Goal: Information Seeking & Learning: Learn about a topic

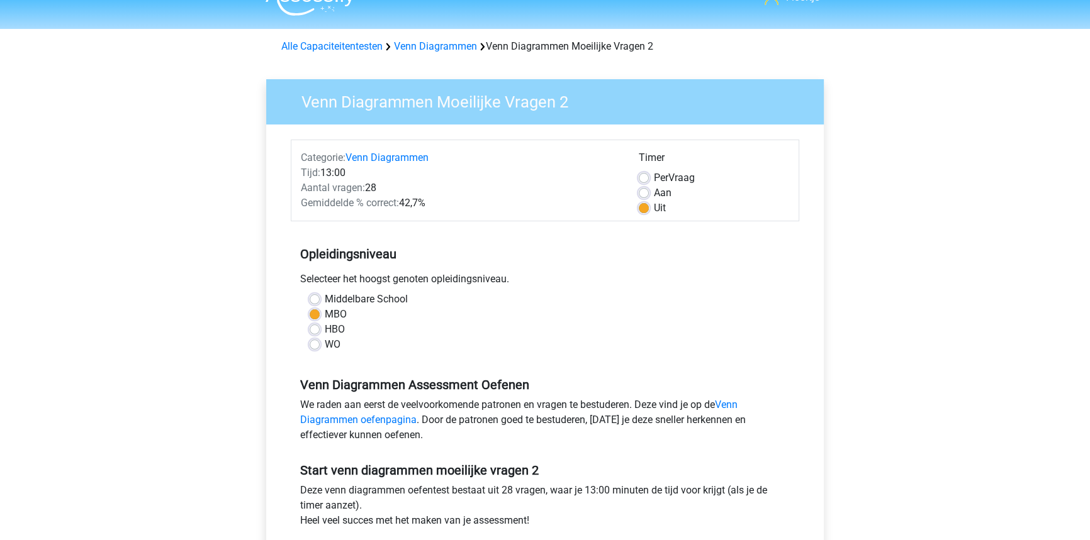
scroll to position [81, 0]
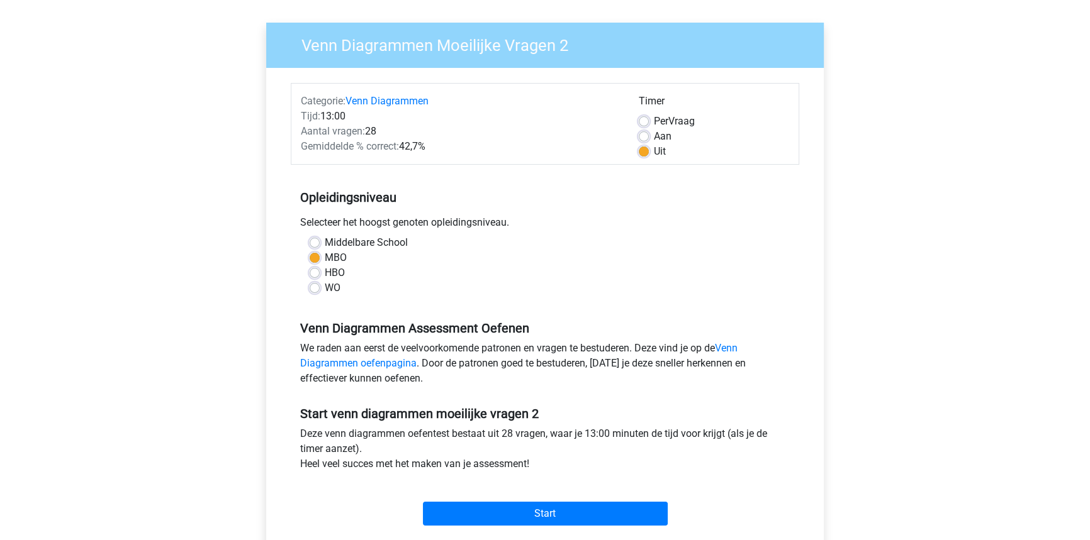
click at [664, 121] on span "Per" at bounding box center [661, 121] width 14 height 12
click at [649, 121] on input "Per Vraag" at bounding box center [644, 120] width 10 height 13
radio input "true"
click at [551, 482] on div "Start" at bounding box center [545, 504] width 508 height 44
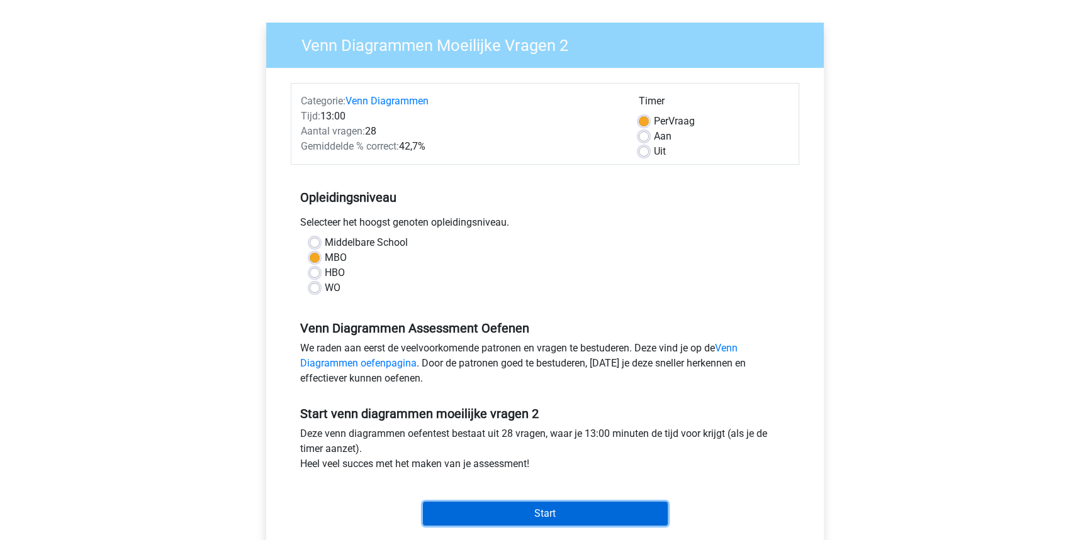
click at [544, 523] on input "Start" at bounding box center [545, 514] width 245 height 24
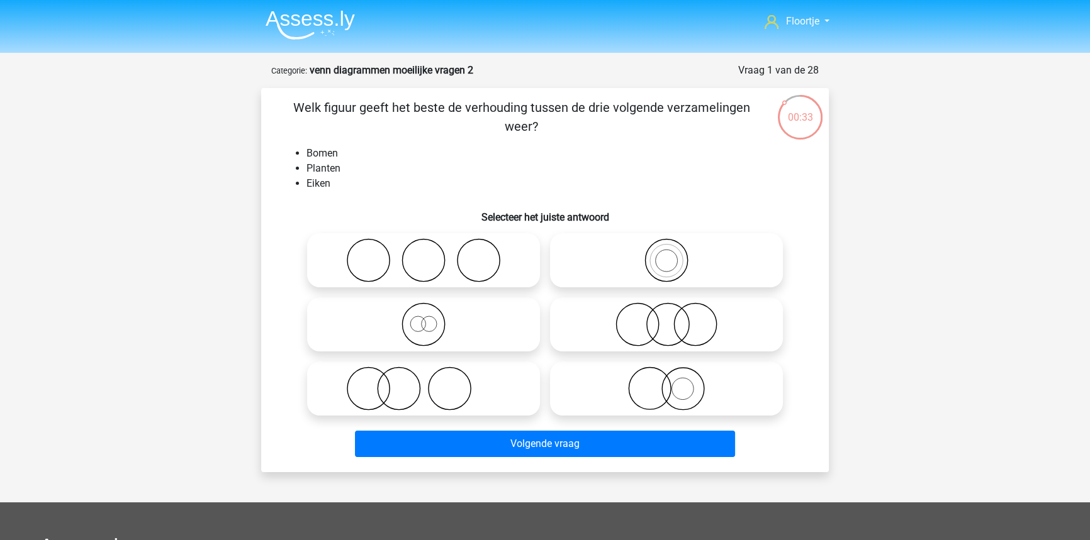
click at [623, 266] on icon at bounding box center [666, 260] width 223 height 44
click at [666, 254] on input "radio" at bounding box center [670, 250] width 8 height 8
radio input "true"
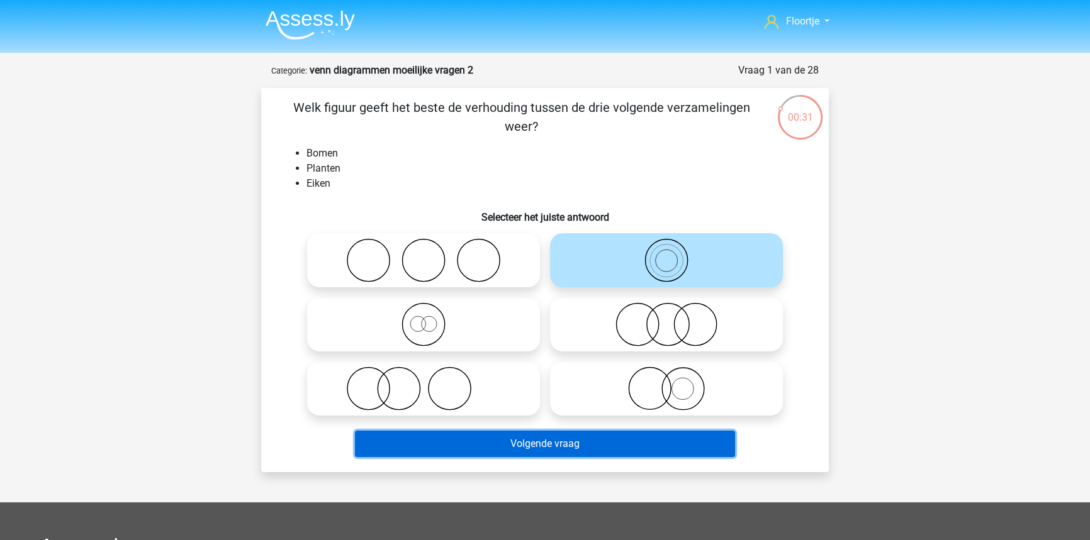
click at [614, 437] on button "Volgende vraag" at bounding box center [545, 444] width 381 height 26
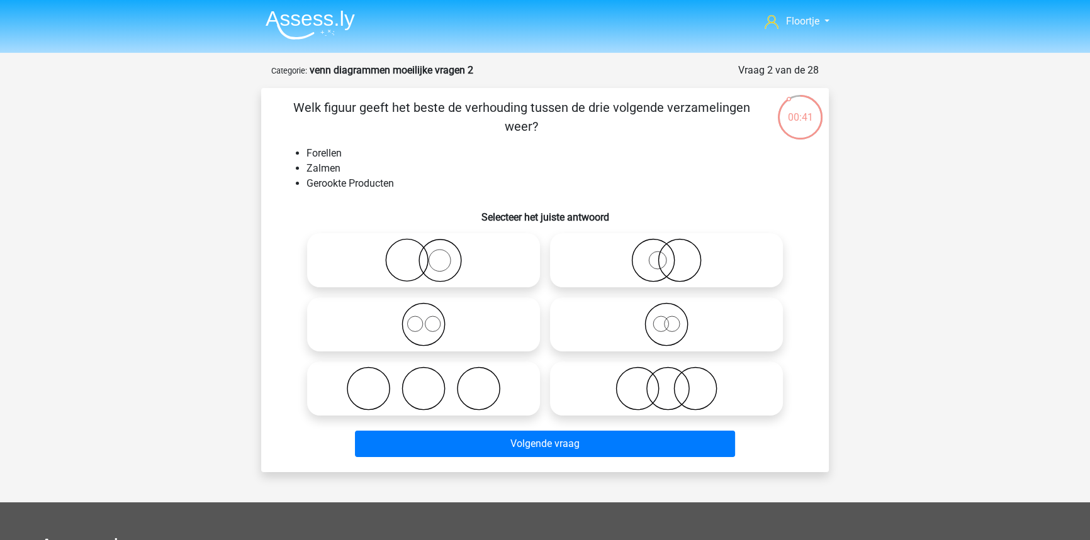
click at [666, 282] on icon at bounding box center [666, 260] width 223 height 44
click at [666, 254] on input "radio" at bounding box center [670, 250] width 8 height 8
radio input "true"
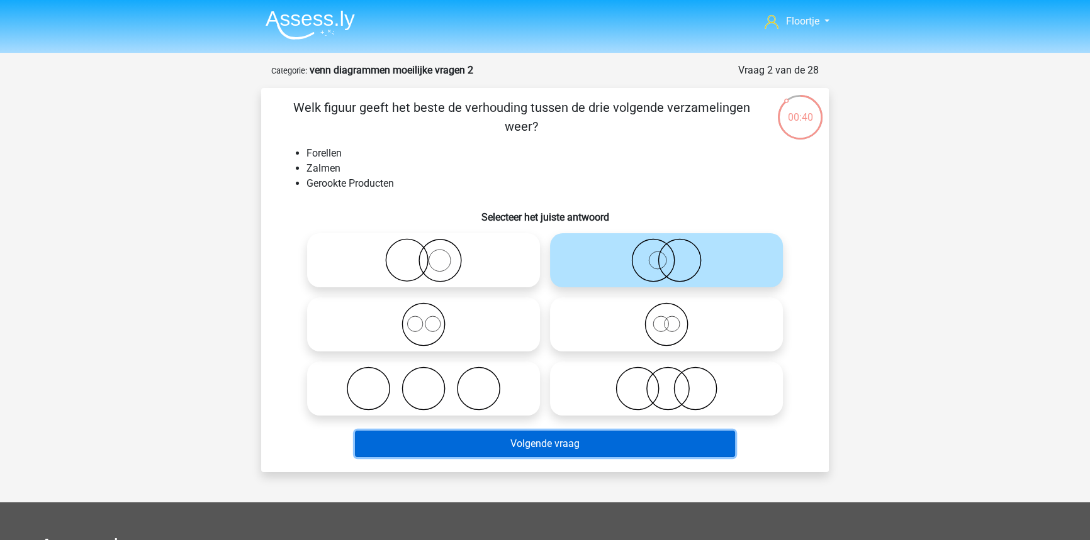
click at [634, 453] on button "Volgende vraag" at bounding box center [545, 444] width 381 height 26
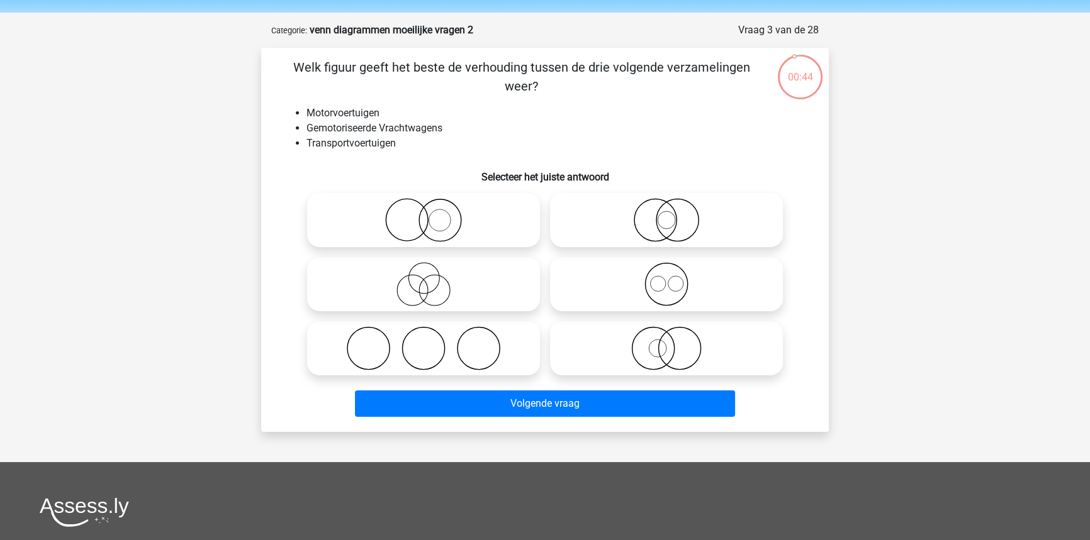
scroll to position [37, 0]
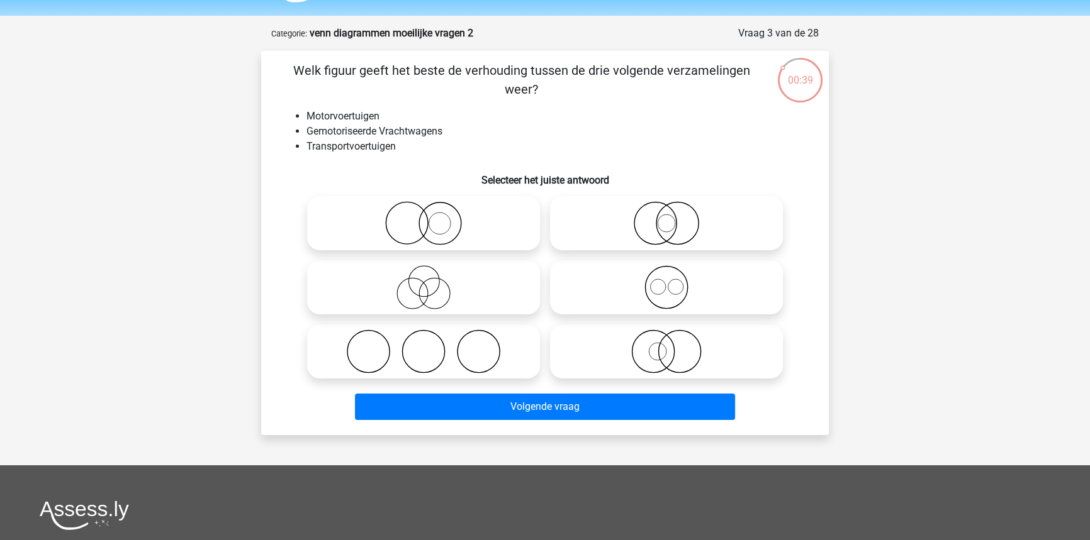
click at [632, 221] on icon at bounding box center [666, 223] width 223 height 44
click at [666, 217] on input "radio" at bounding box center [670, 213] width 8 height 8
radio input "true"
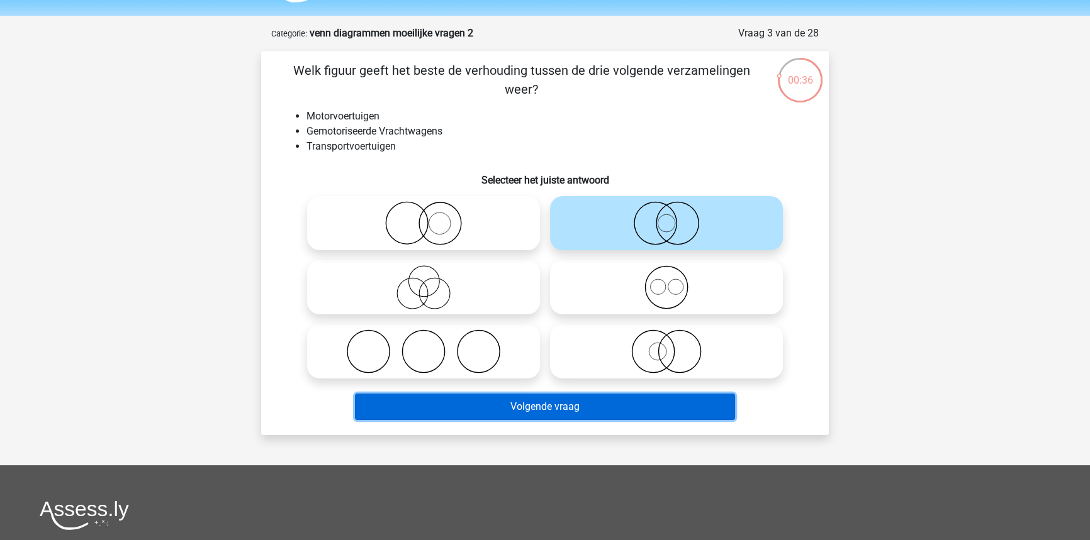
click at [638, 402] on button "Volgende vraag" at bounding box center [545, 407] width 381 height 26
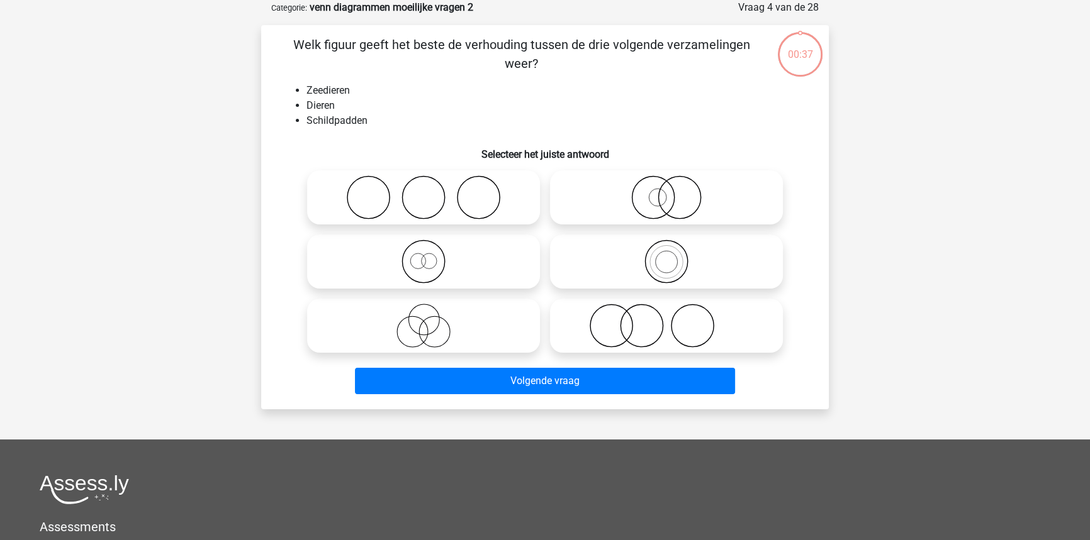
scroll to position [0, 0]
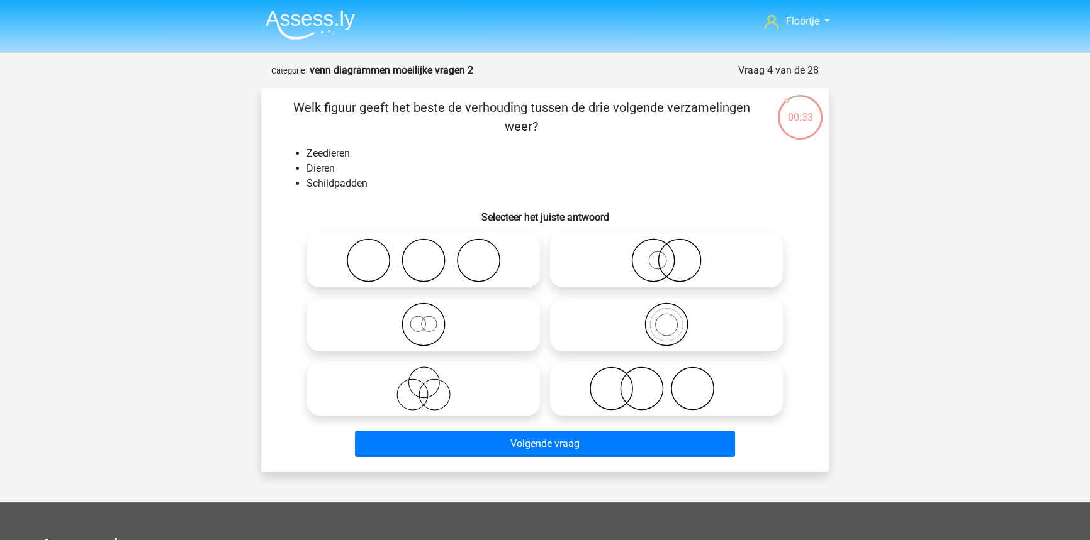
click at [649, 322] on icon at bounding box center [666, 325] width 223 height 44
click at [666, 318] on input "radio" at bounding box center [670, 314] width 8 height 8
radio input "true"
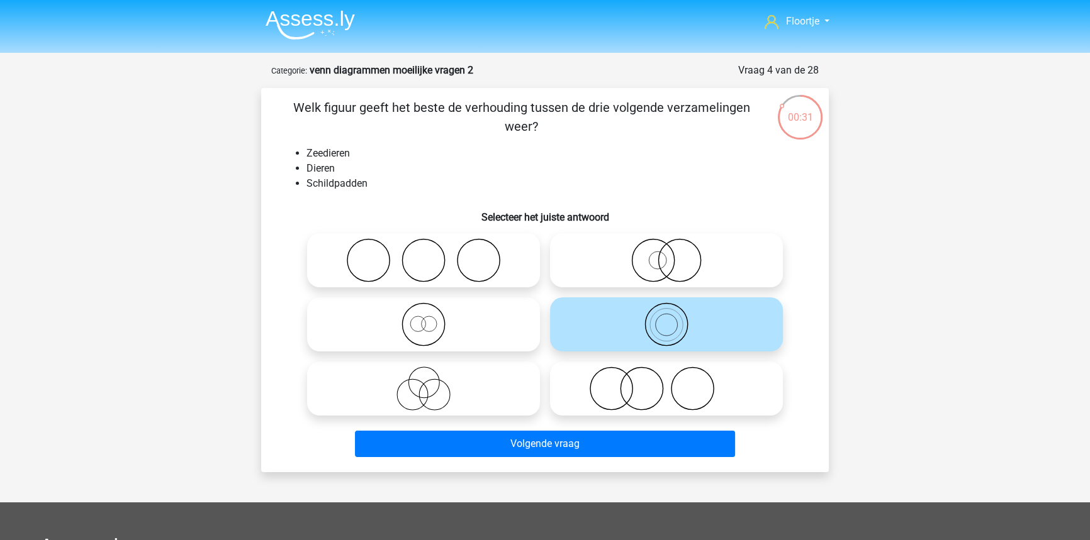
click at [654, 282] on circle at bounding box center [653, 261] width 42 height 42
click at [666, 254] on input "radio" at bounding box center [670, 250] width 8 height 8
radio input "true"
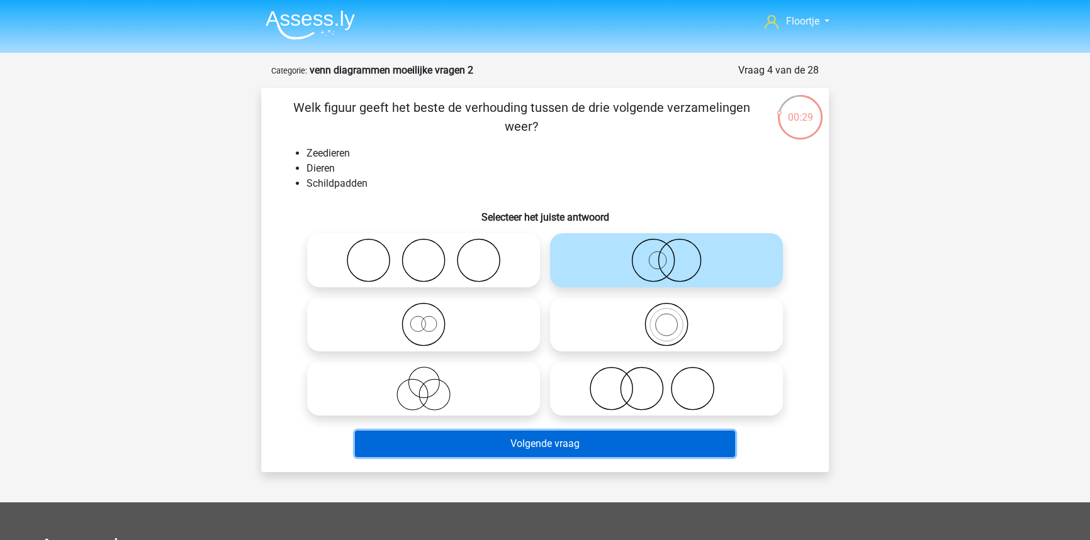
click at [643, 448] on button "Volgende vraag" at bounding box center [545, 444] width 381 height 26
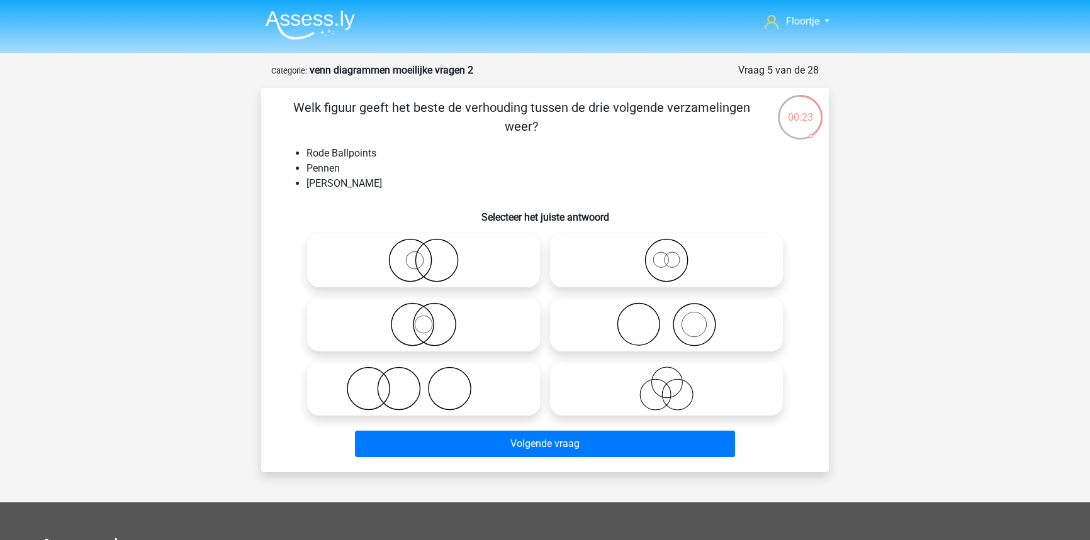
click at [623, 257] on icon at bounding box center [666, 260] width 223 height 44
click at [666, 254] on input "radio" at bounding box center [670, 250] width 8 height 8
radio input "true"
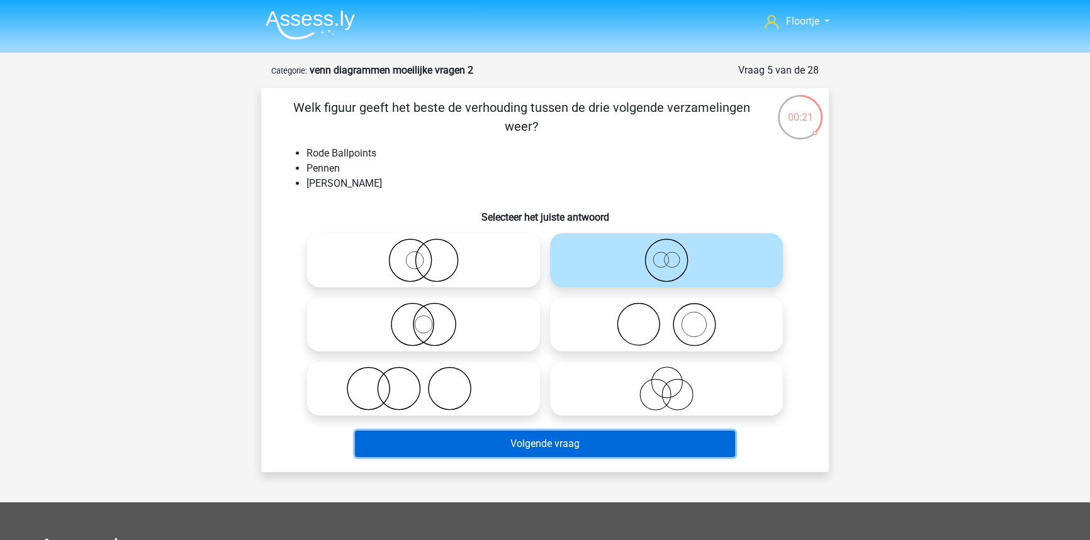
click at [618, 438] on button "Volgende vraag" at bounding box center [545, 444] width 381 height 26
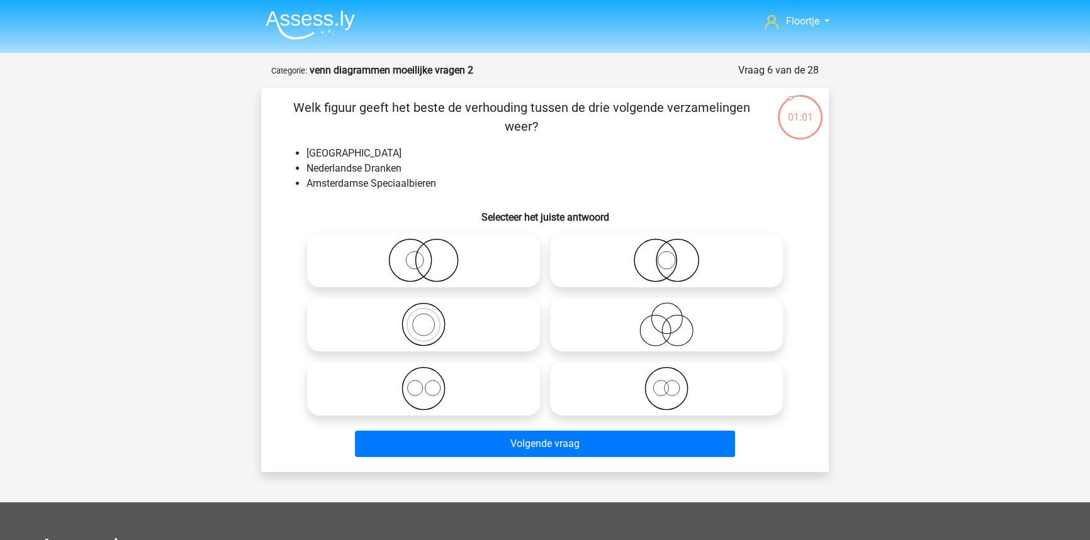
click at [453, 265] on icon at bounding box center [423, 260] width 223 height 44
click at [432, 254] on input "radio" at bounding box center [427, 250] width 8 height 8
radio input "true"
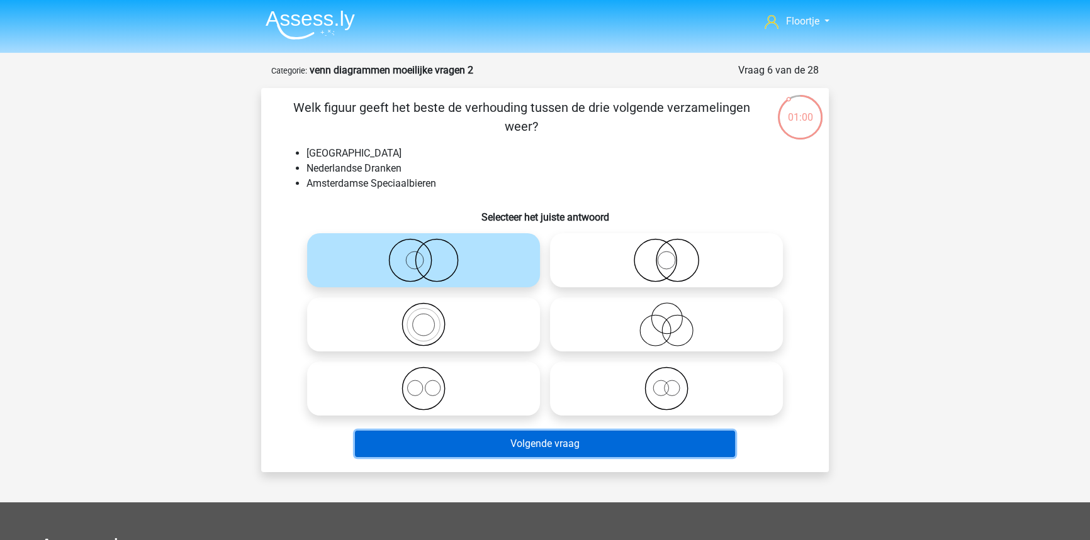
click at [507, 443] on button "Volgende vraag" at bounding box center [545, 444] width 381 height 26
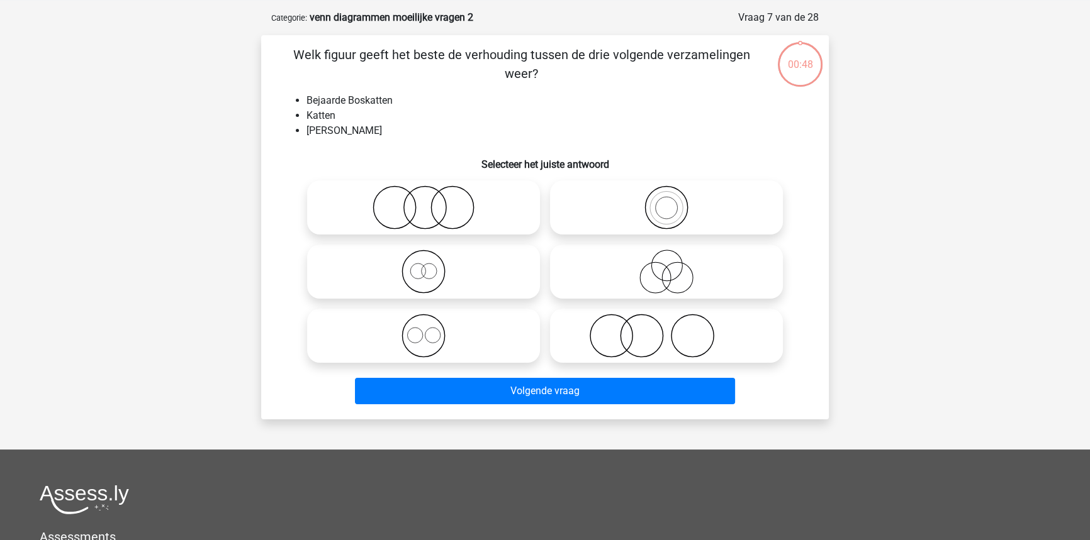
scroll to position [63, 0]
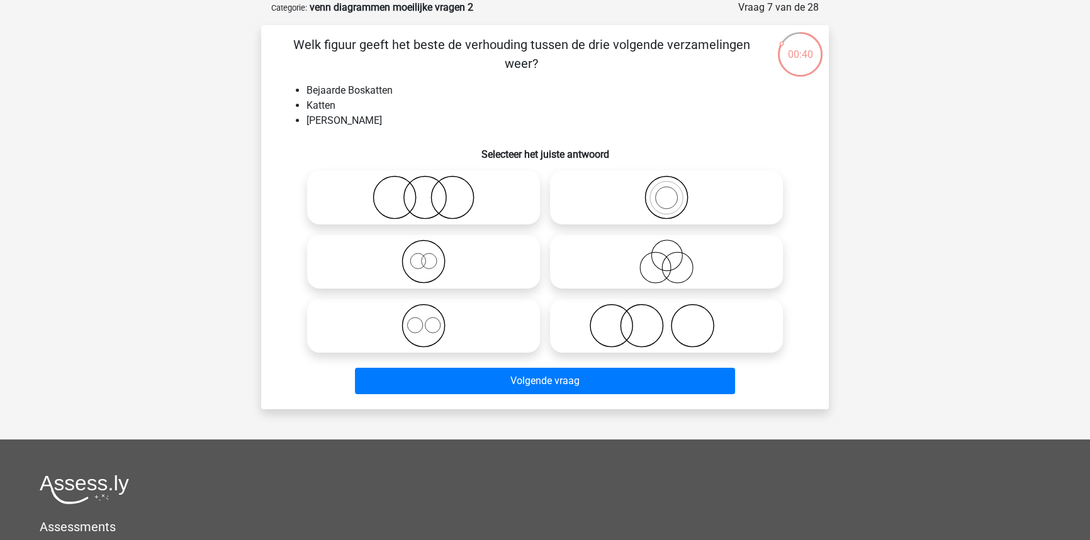
click at [505, 276] on icon at bounding box center [423, 262] width 223 height 44
click at [432, 255] on input "radio" at bounding box center [427, 251] width 8 height 8
radio input "true"
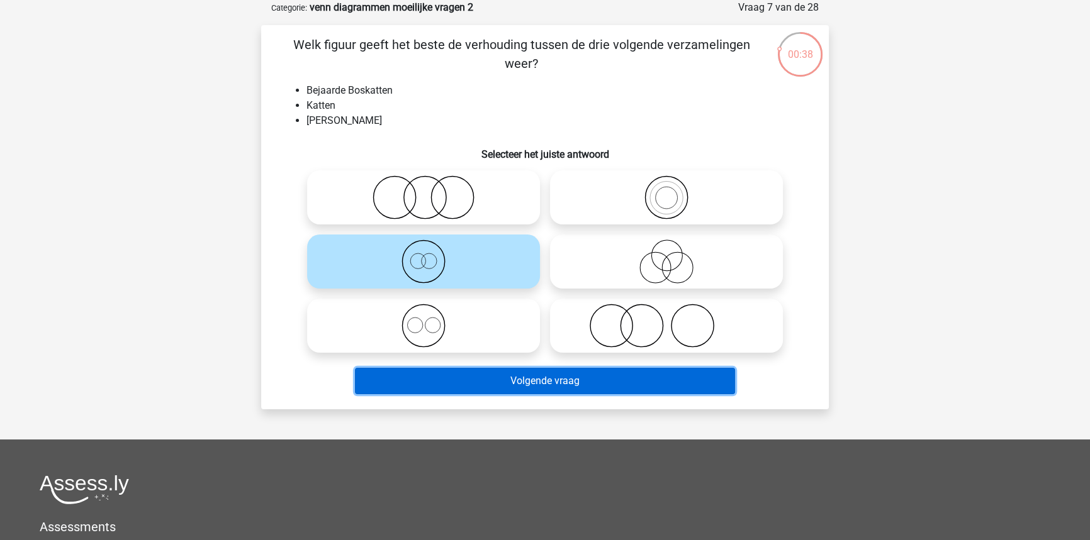
click at [515, 377] on button "Volgende vraag" at bounding box center [545, 381] width 381 height 26
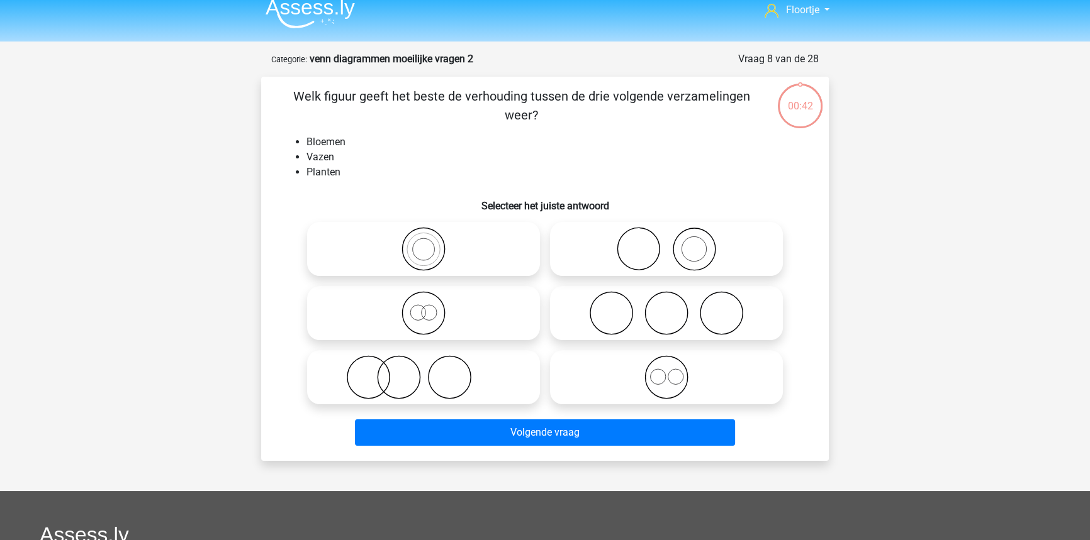
scroll to position [0, 0]
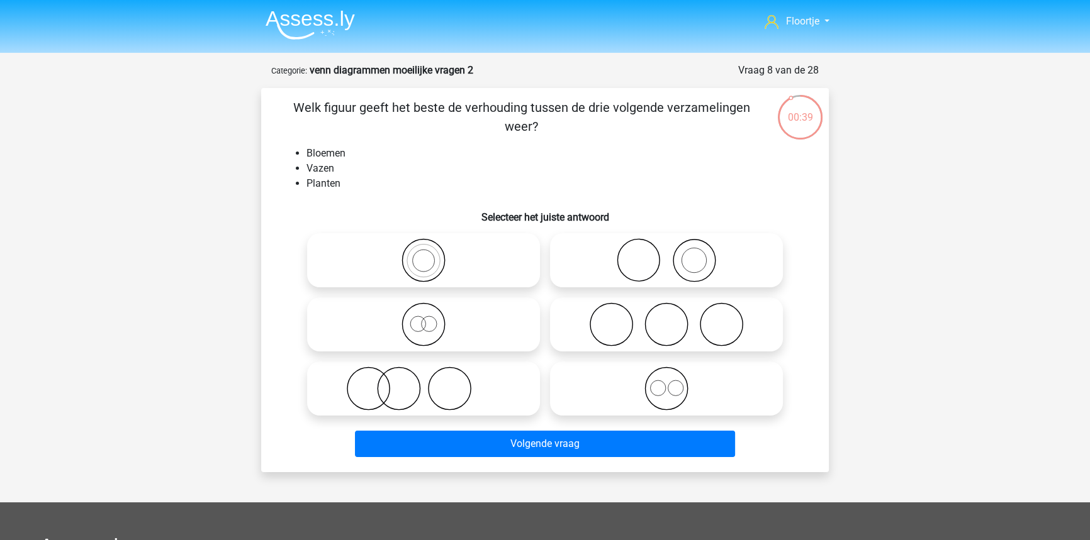
click at [476, 285] on label at bounding box center [423, 260] width 233 height 54
click at [432, 254] on input "radio" at bounding box center [427, 250] width 8 height 8
radio input "true"
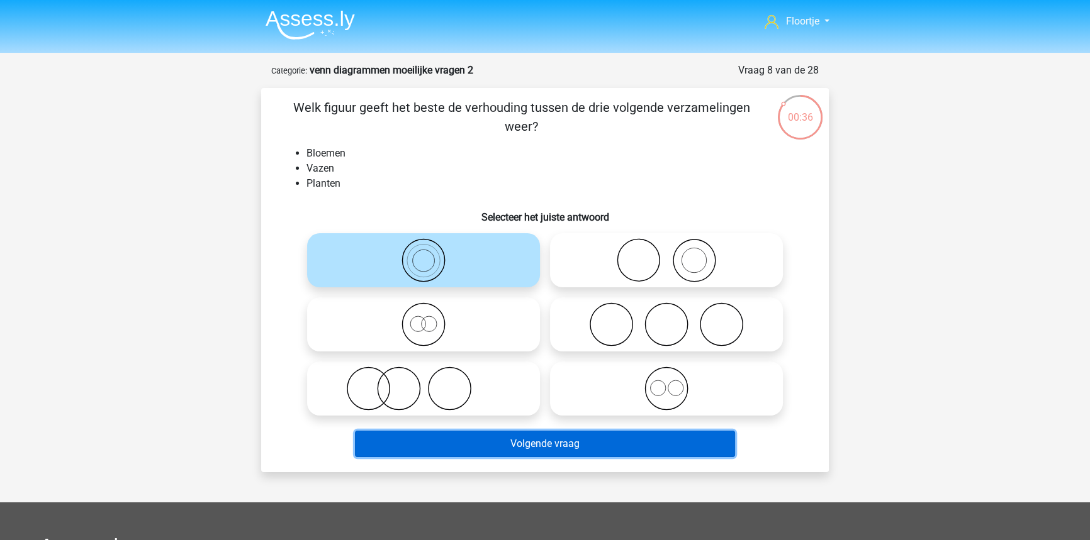
click at [508, 447] on button "Volgende vraag" at bounding box center [545, 444] width 381 height 26
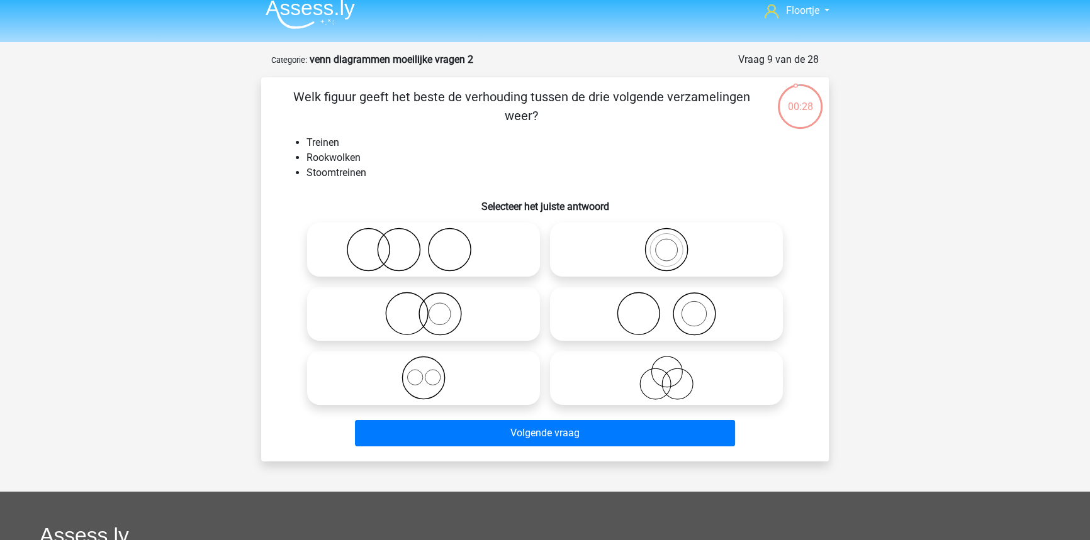
scroll to position [10, 0]
click at [610, 330] on icon at bounding box center [666, 315] width 223 height 44
click at [666, 308] on input "radio" at bounding box center [670, 304] width 8 height 8
radio input "true"
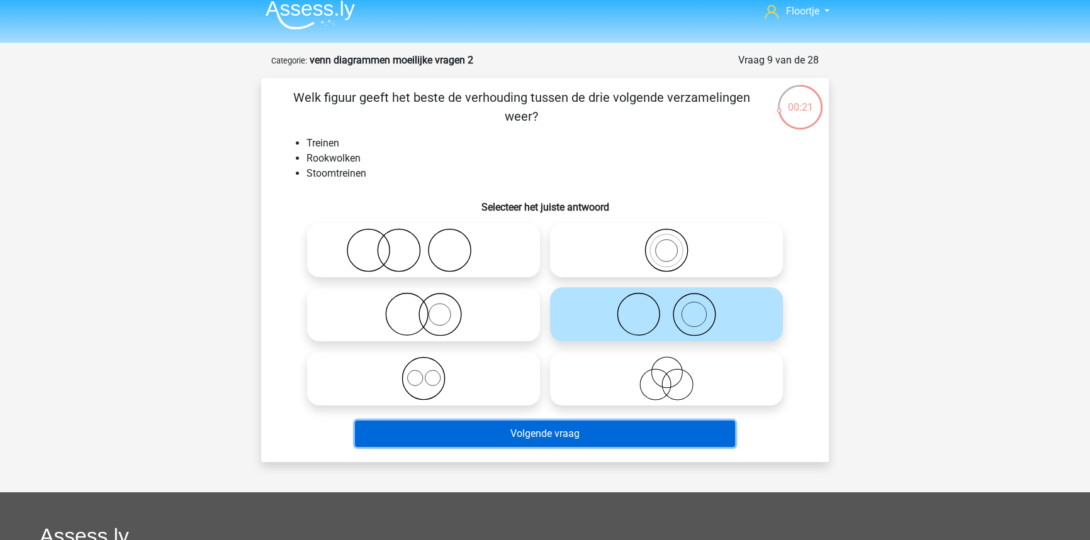
click at [593, 435] on button "Volgende vraag" at bounding box center [545, 434] width 381 height 26
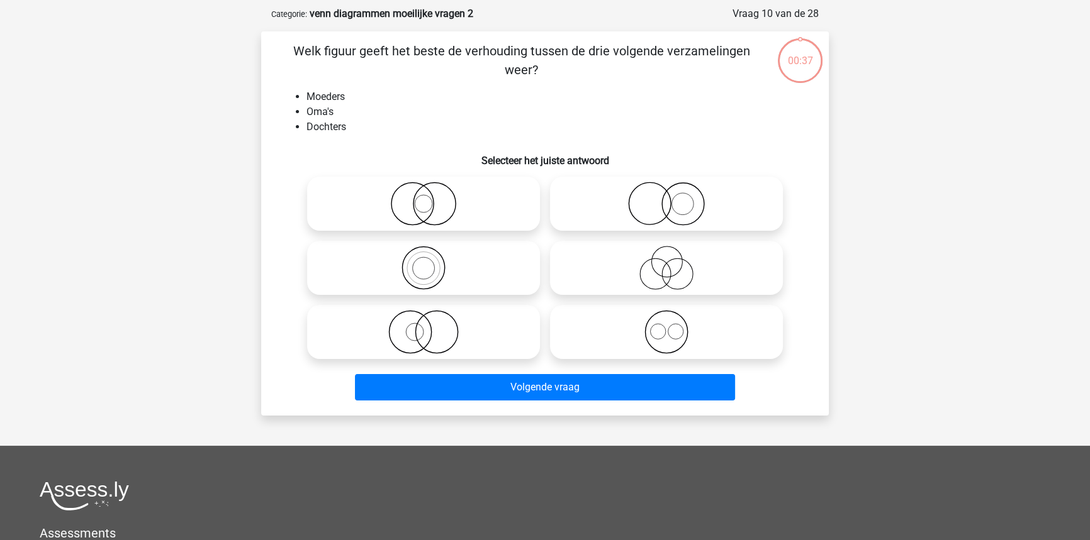
scroll to position [63, 0]
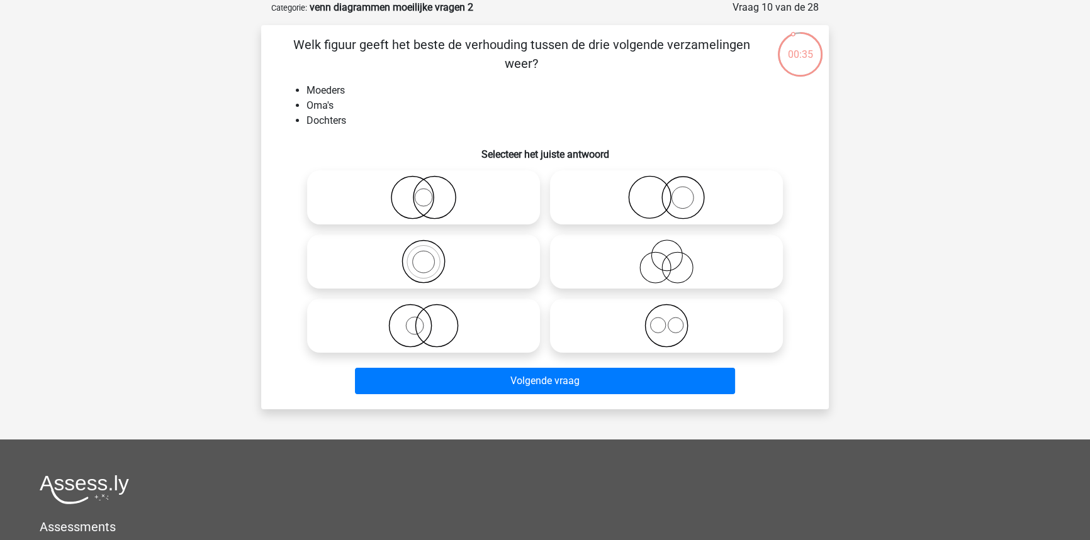
click at [481, 254] on icon at bounding box center [423, 262] width 223 height 44
click at [432, 254] on input "radio" at bounding box center [427, 251] width 8 height 8
radio input "true"
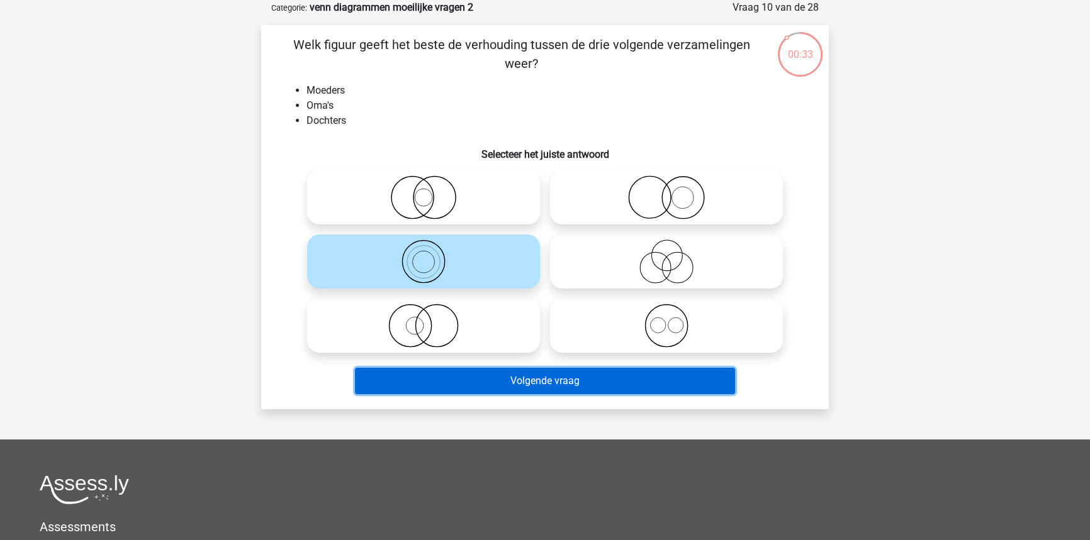
click at [491, 379] on button "Volgende vraag" at bounding box center [545, 381] width 381 height 26
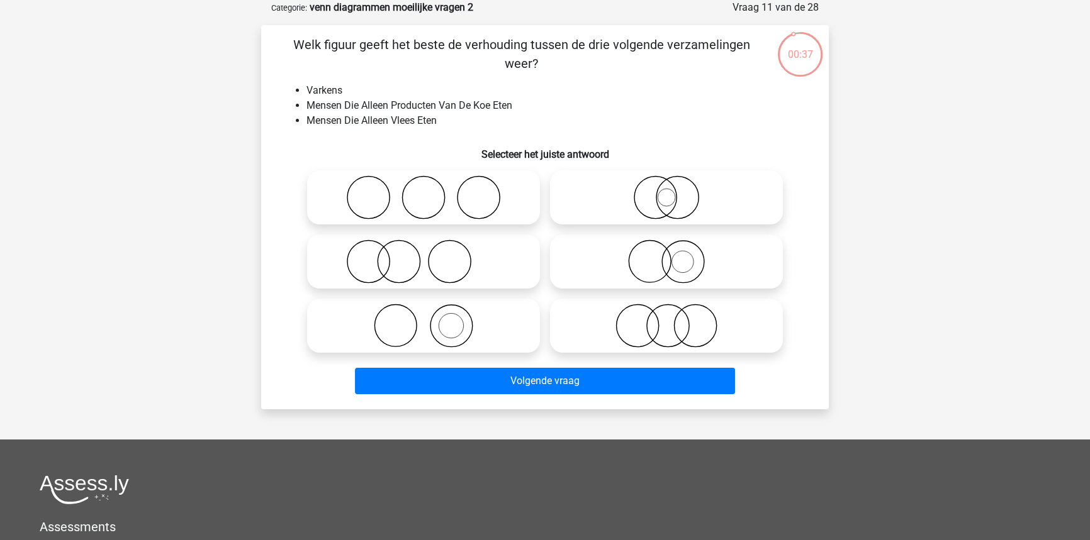
click at [607, 201] on icon at bounding box center [666, 198] width 223 height 44
click at [666, 191] on input "radio" at bounding box center [670, 187] width 8 height 8
radio input "true"
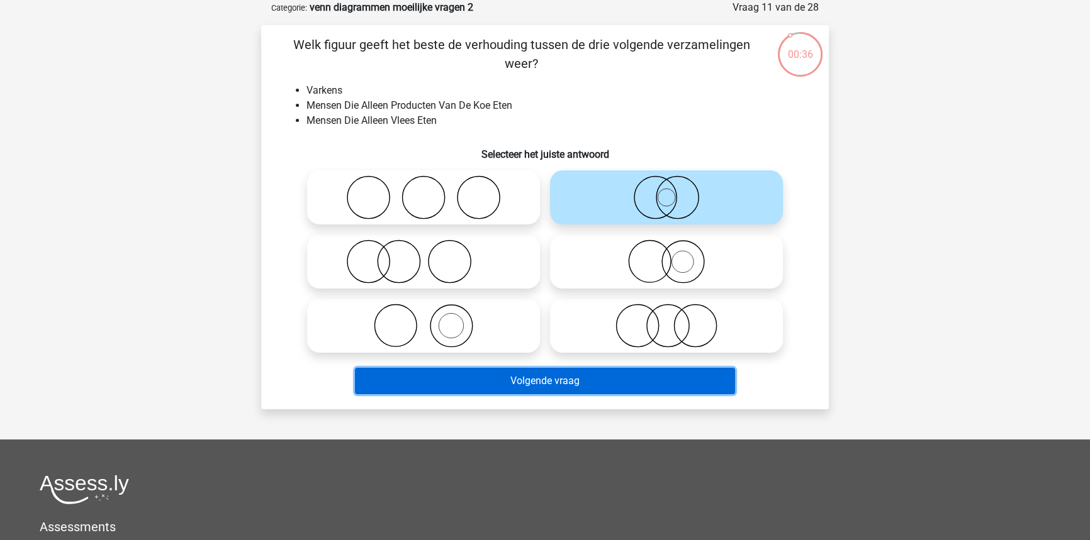
click at [580, 379] on button "Volgende vraag" at bounding box center [545, 381] width 381 height 26
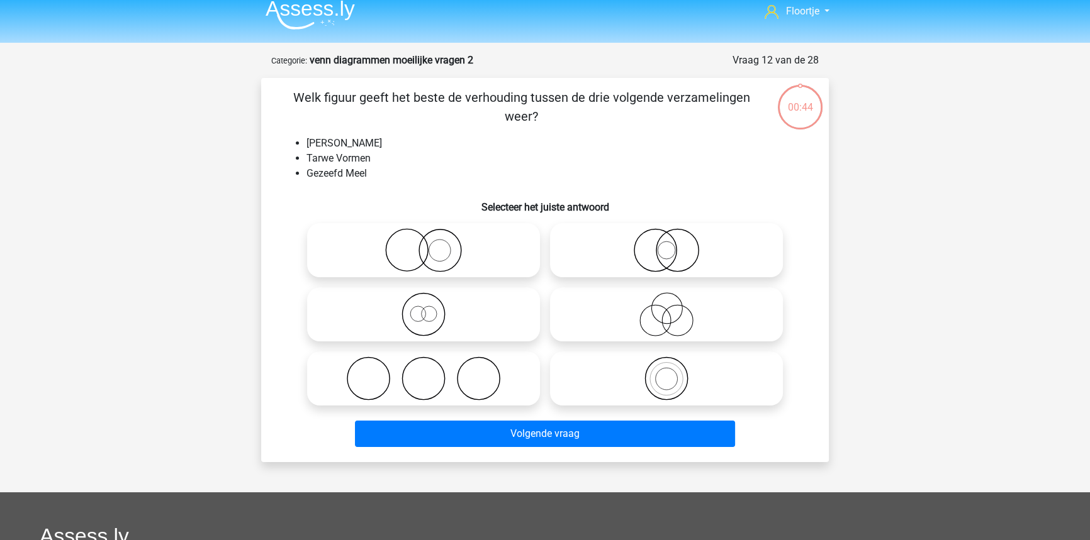
scroll to position [0, 0]
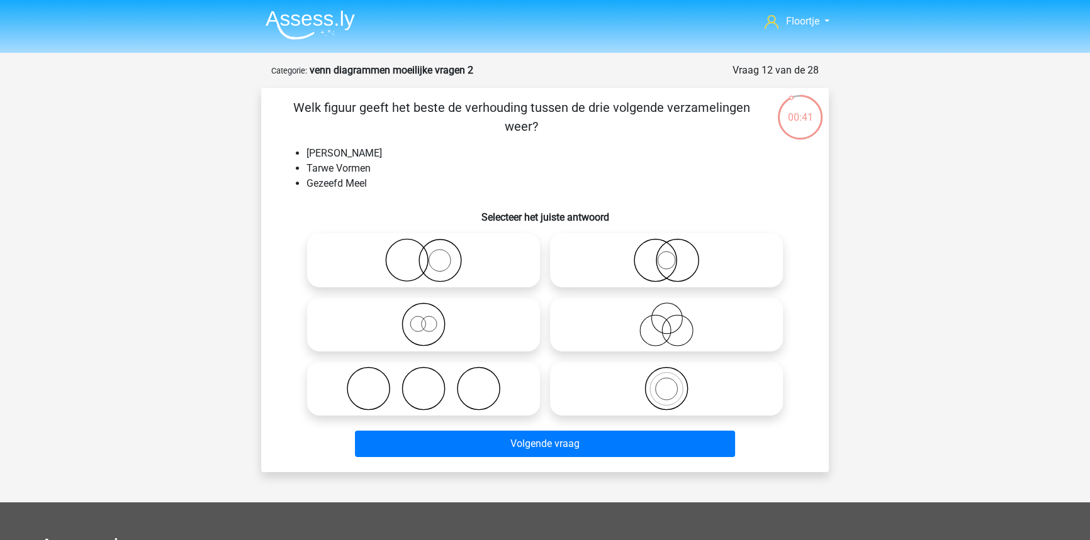
click at [635, 266] on icon at bounding box center [666, 260] width 223 height 44
click at [666, 254] on input "radio" at bounding box center [670, 250] width 8 height 8
radio input "true"
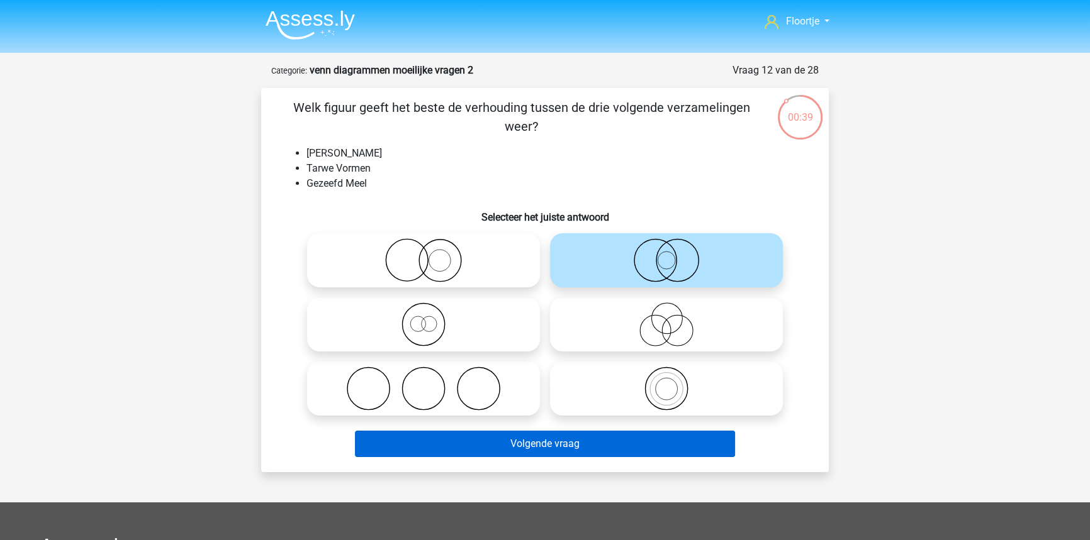
drag, startPoint x: 613, startPoint y: 430, endPoint x: 613, endPoint y: 440, distance: 10.7
click at [613, 440] on div "Volgende vraag" at bounding box center [544, 442] width 527 height 42
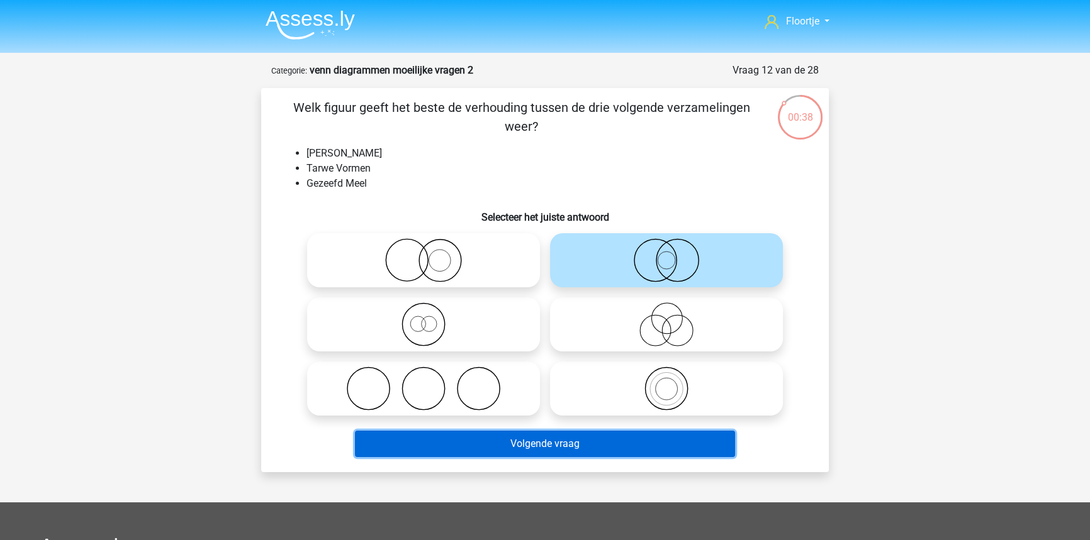
click at [613, 440] on button "Volgende vraag" at bounding box center [545, 444] width 381 height 26
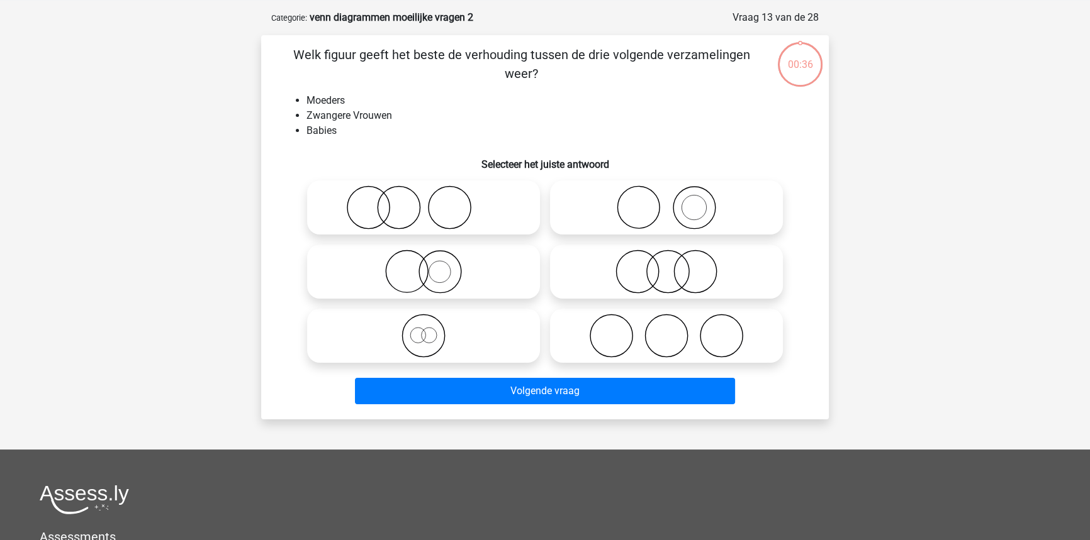
scroll to position [63, 0]
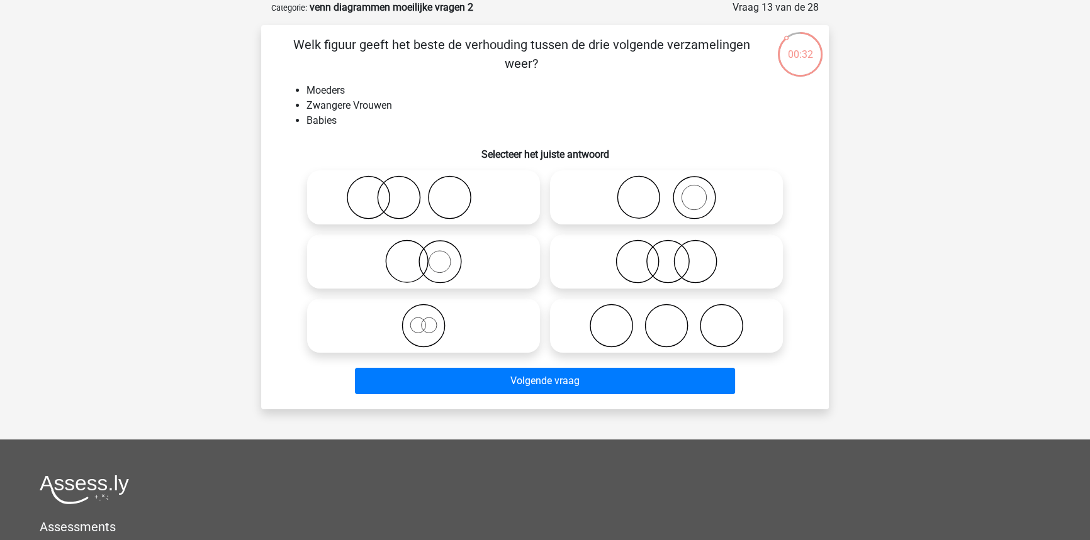
click at [639, 199] on icon at bounding box center [666, 198] width 223 height 44
click at [666, 191] on input "radio" at bounding box center [670, 187] width 8 height 8
radio input "true"
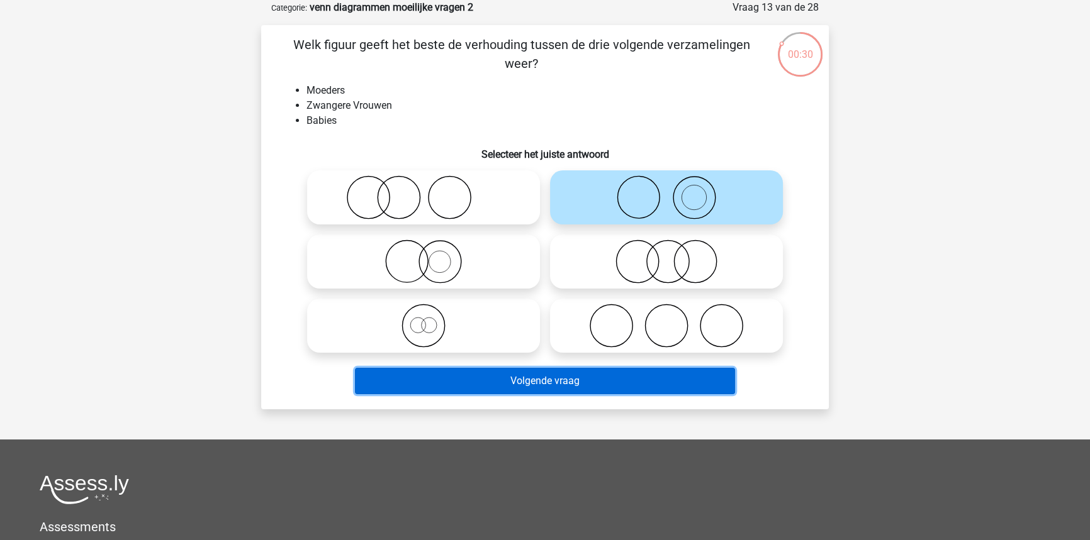
click at [628, 369] on button "Volgende vraag" at bounding box center [545, 381] width 381 height 26
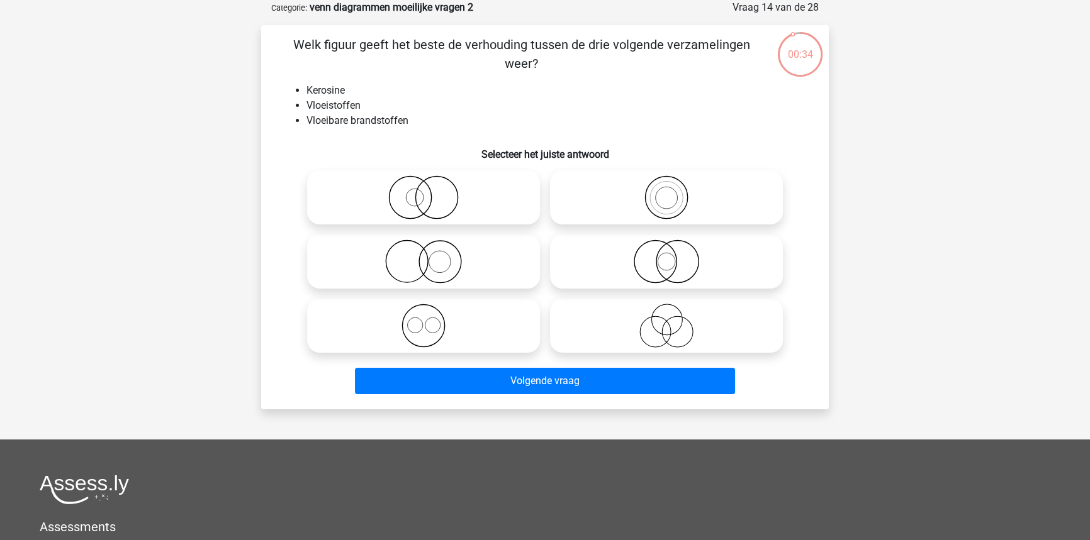
click at [632, 215] on icon at bounding box center [666, 198] width 223 height 44
click at [666, 191] on input "radio" at bounding box center [670, 187] width 8 height 8
radio input "true"
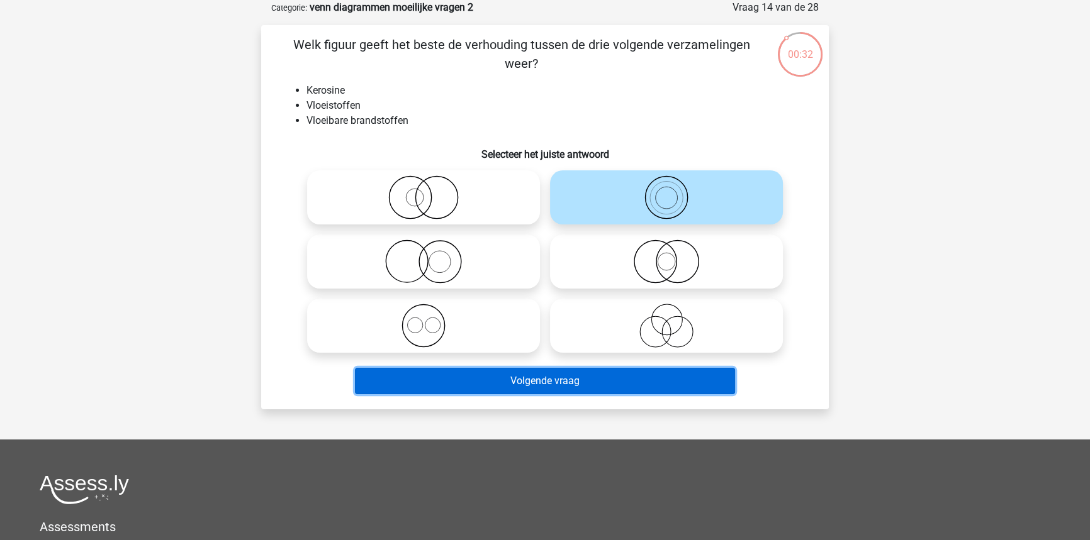
click at [605, 376] on button "Volgende vraag" at bounding box center [545, 381] width 381 height 26
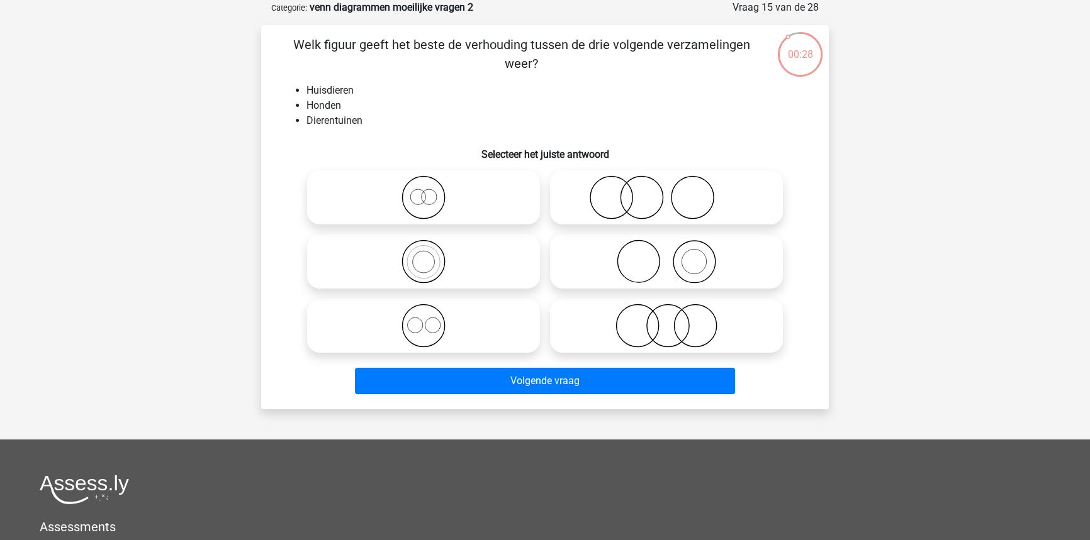
click at [654, 252] on icon at bounding box center [666, 262] width 223 height 44
click at [666, 252] on input "radio" at bounding box center [670, 251] width 8 height 8
radio input "true"
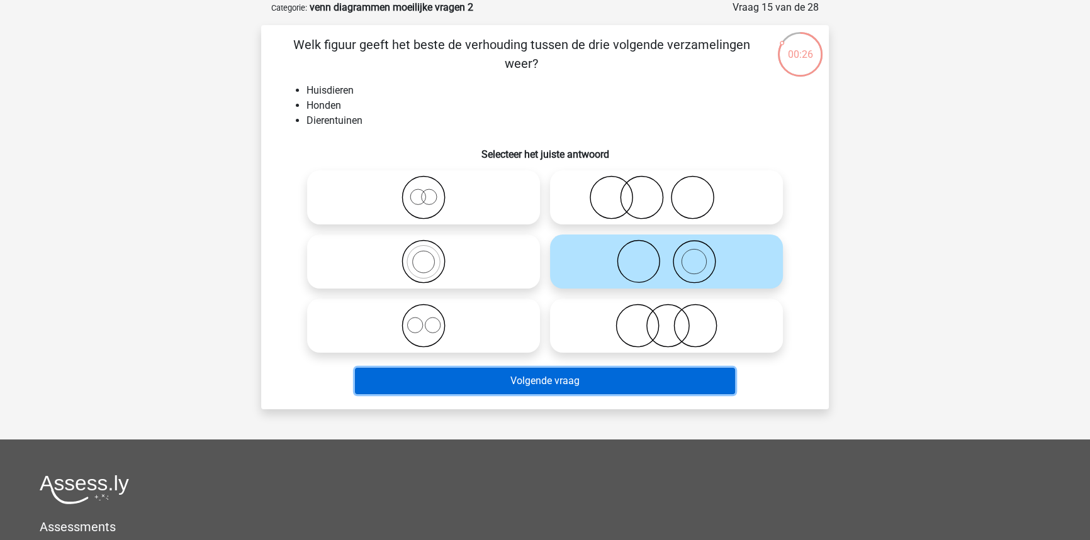
click at [620, 385] on button "Volgende vraag" at bounding box center [545, 381] width 381 height 26
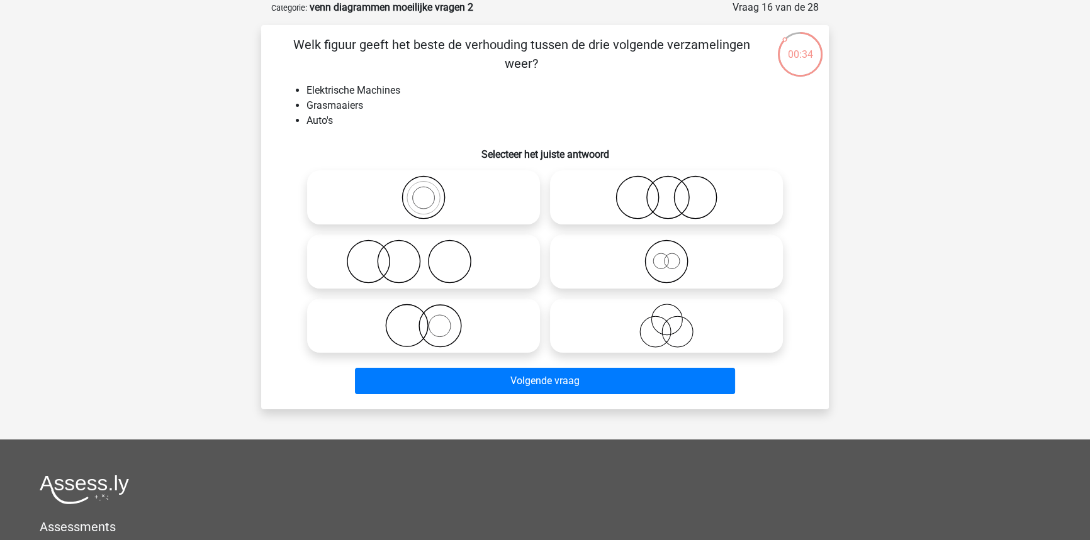
click at [633, 221] on label at bounding box center [666, 197] width 233 height 54
click at [666, 191] on input "radio" at bounding box center [670, 187] width 8 height 8
radio input "true"
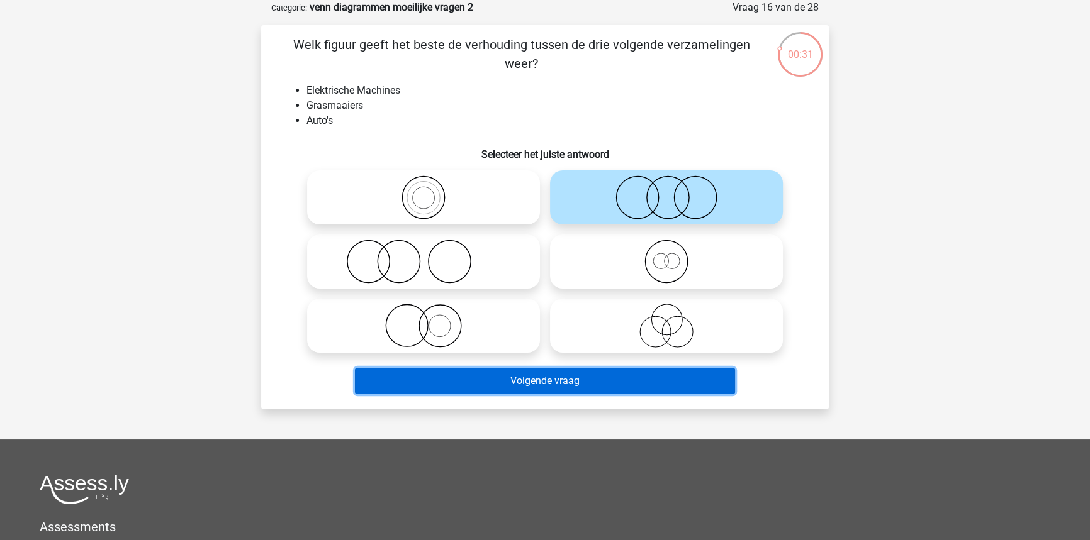
click at [602, 384] on button "Volgende vraag" at bounding box center [545, 381] width 381 height 26
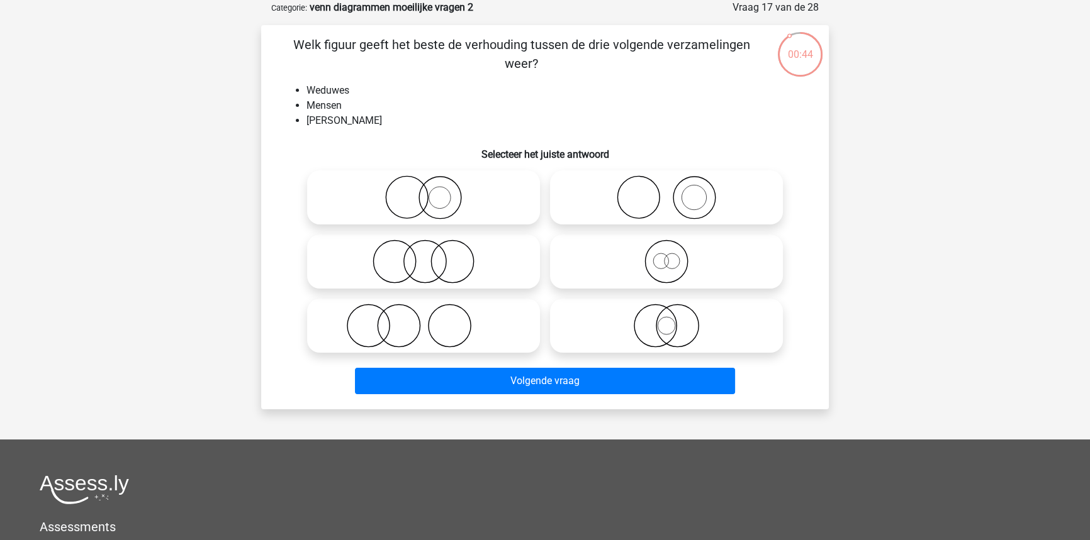
click at [639, 280] on icon at bounding box center [666, 262] width 223 height 44
click at [666, 255] on input "radio" at bounding box center [670, 251] width 8 height 8
radio input "true"
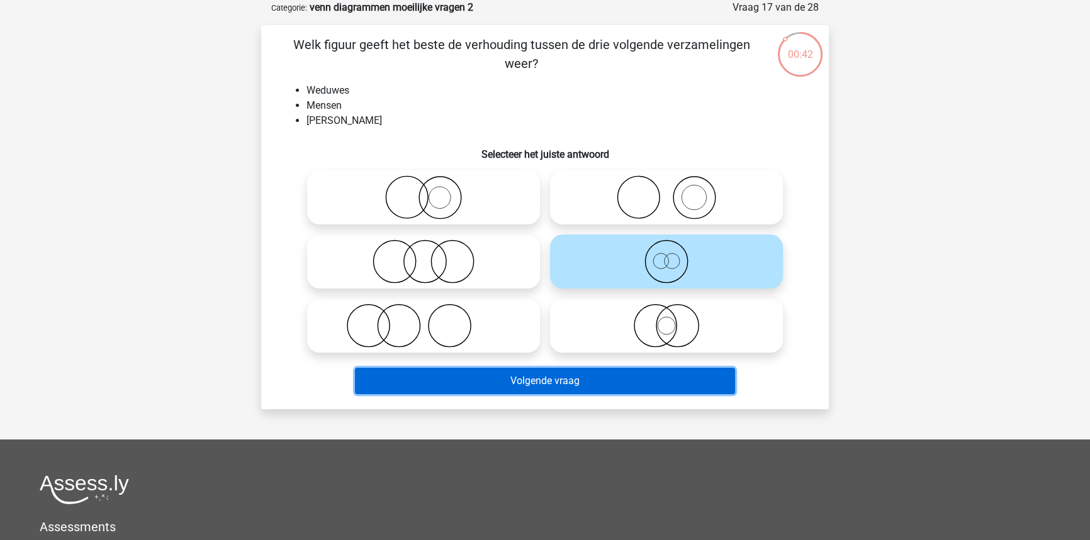
click at [614, 376] on button "Volgende vraag" at bounding box center [545, 381] width 381 height 26
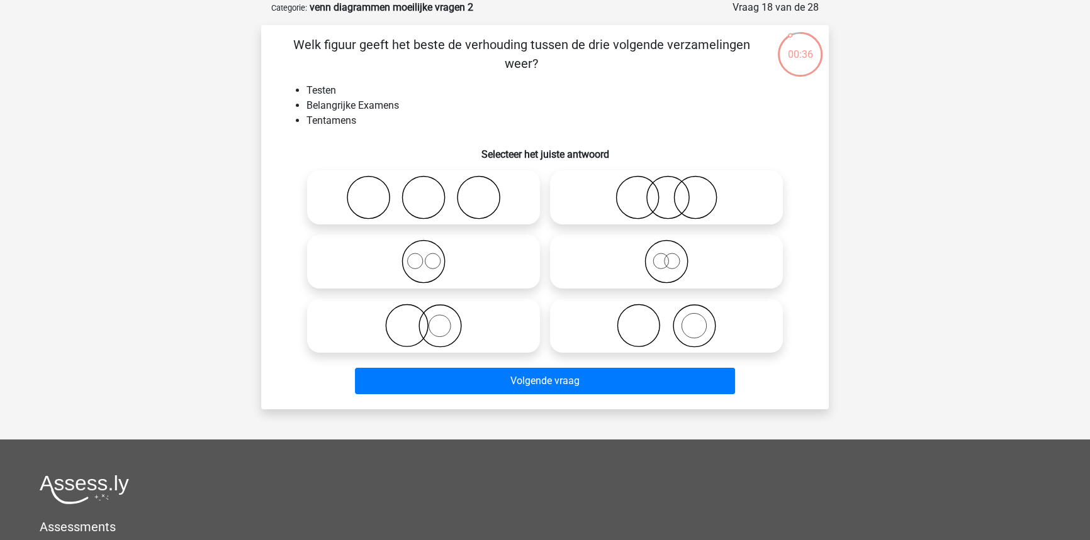
click at [584, 217] on icon at bounding box center [666, 198] width 223 height 44
click at [666, 191] on input "radio" at bounding box center [670, 187] width 8 height 8
radio input "true"
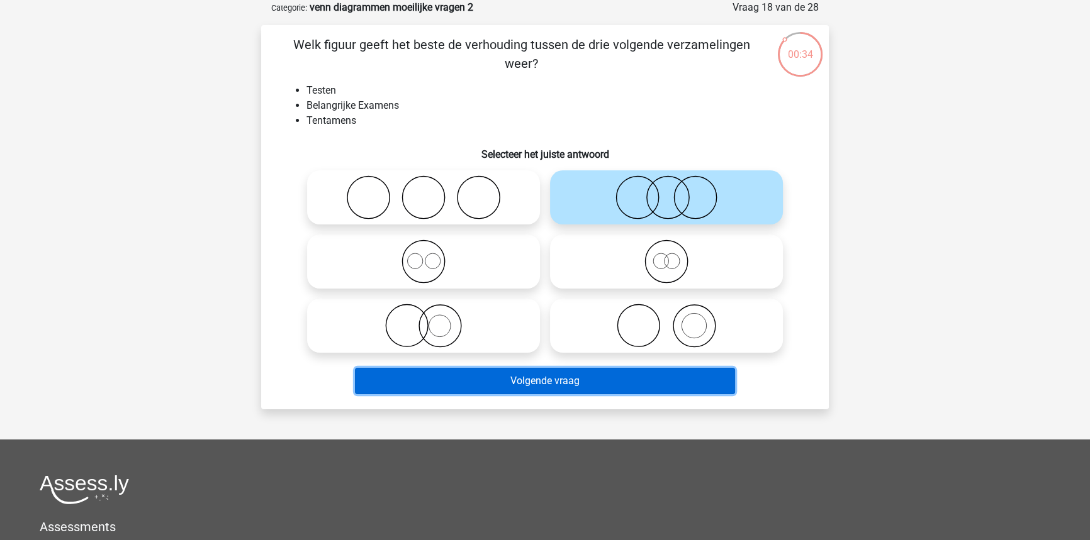
click at [584, 379] on button "Volgende vraag" at bounding box center [545, 381] width 381 height 26
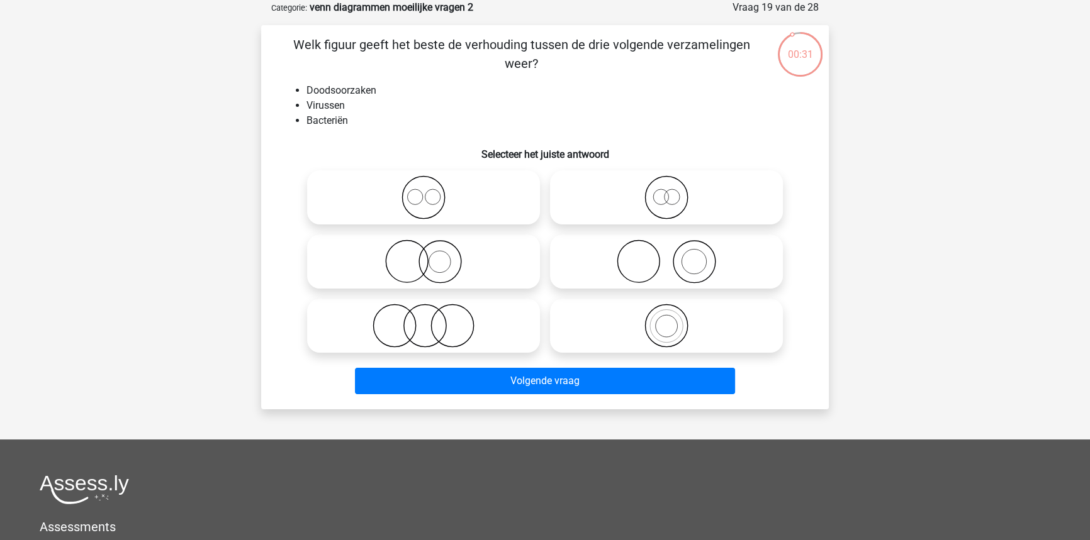
click at [499, 318] on icon at bounding box center [423, 326] width 223 height 44
click at [432, 318] on input "radio" at bounding box center [427, 315] width 8 height 8
radio input "true"
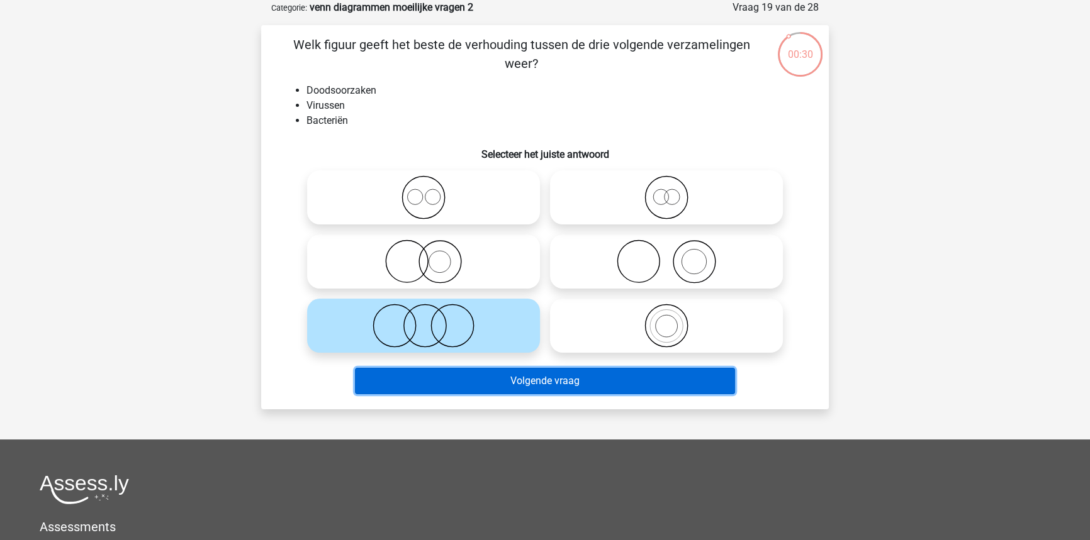
click at [513, 382] on button "Volgende vraag" at bounding box center [545, 381] width 381 height 26
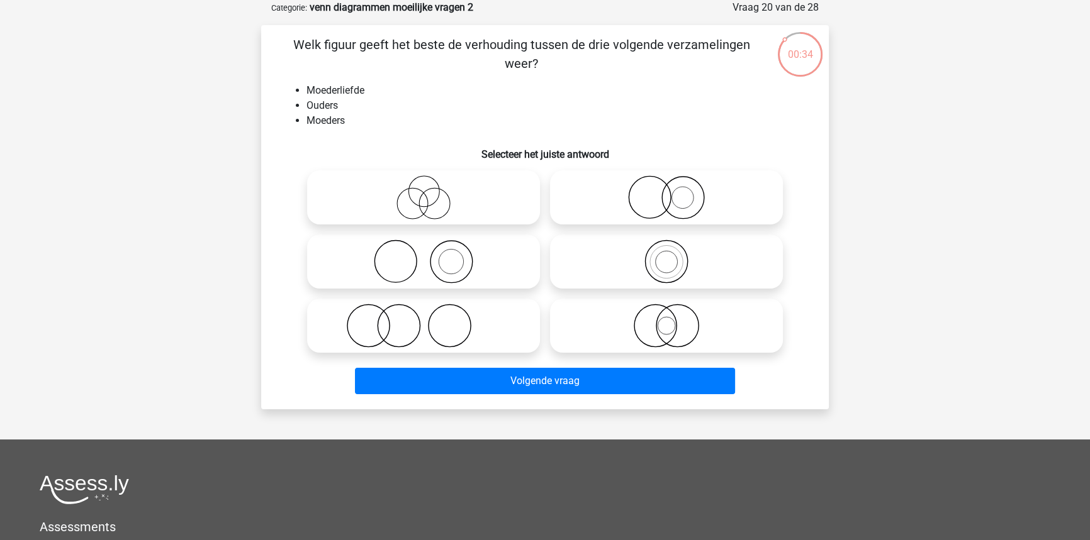
click at [617, 319] on icon at bounding box center [666, 326] width 223 height 44
click at [666, 319] on input "radio" at bounding box center [670, 315] width 8 height 8
radio input "true"
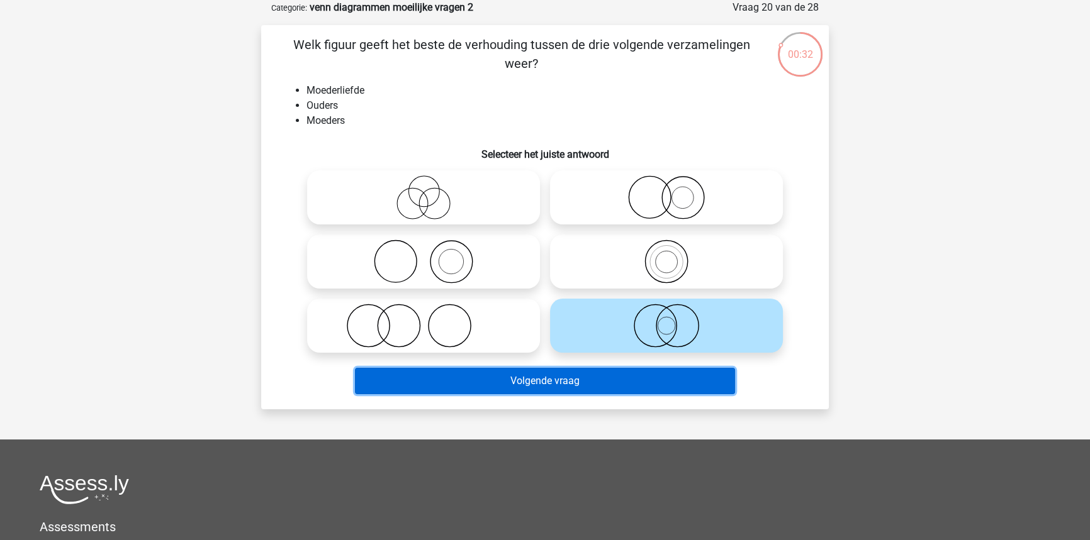
click at [602, 393] on button "Volgende vraag" at bounding box center [545, 381] width 381 height 26
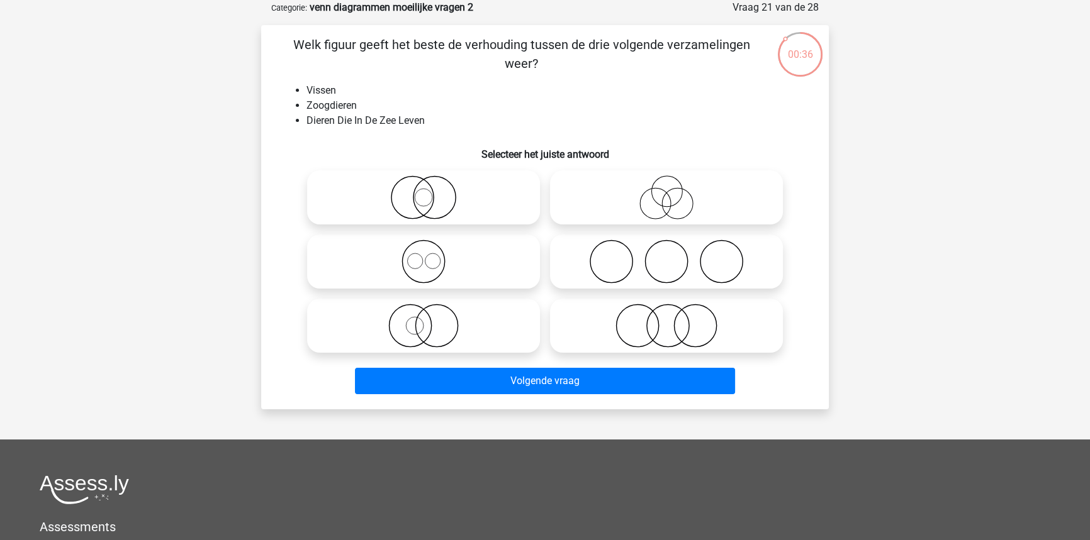
click at [447, 321] on icon at bounding box center [423, 326] width 223 height 44
click at [432, 320] on input "radio" at bounding box center [427, 315] width 8 height 8
radio input "true"
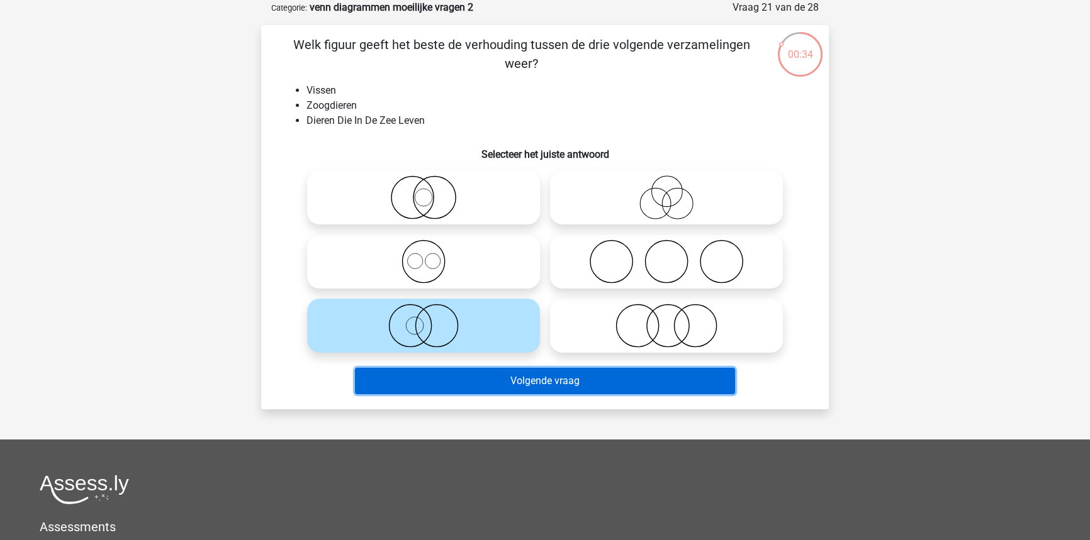
click at [459, 384] on button "Volgende vraag" at bounding box center [545, 381] width 381 height 26
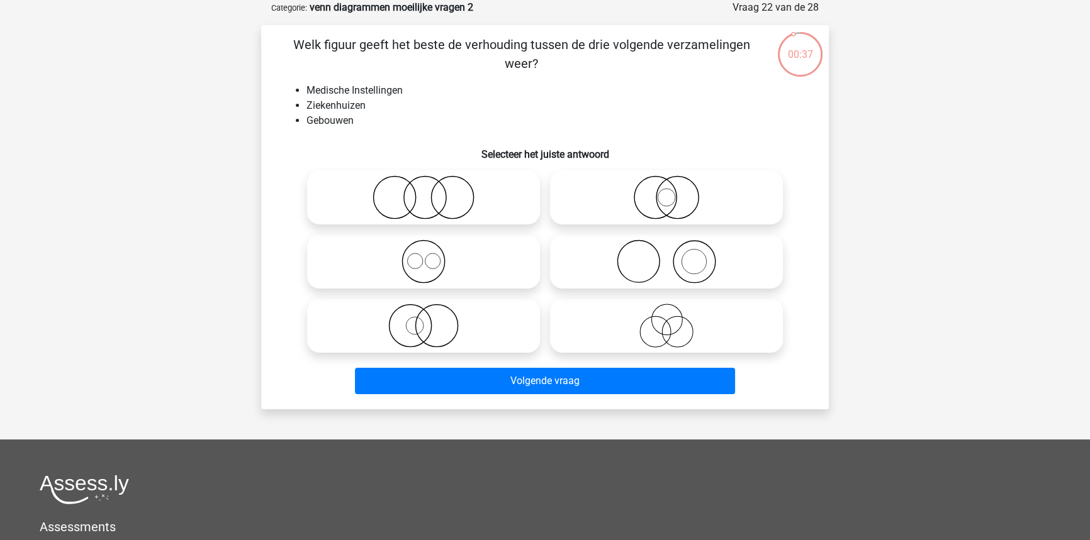
click at [460, 215] on icon at bounding box center [423, 198] width 223 height 44
click at [432, 191] on input "radio" at bounding box center [427, 187] width 8 height 8
radio input "true"
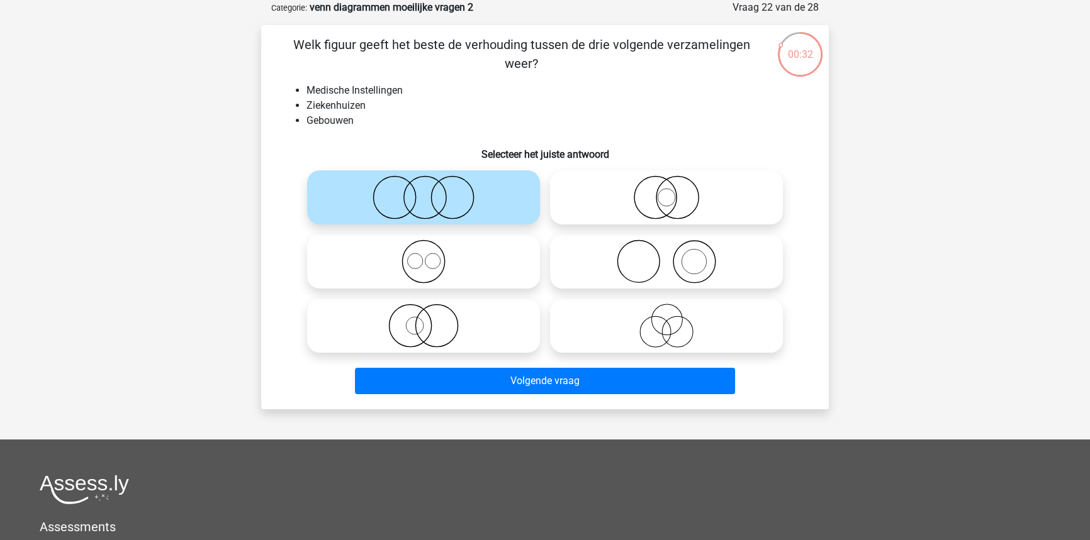
click at [642, 221] on label at bounding box center [666, 197] width 233 height 54
click at [666, 191] on input "radio" at bounding box center [670, 187] width 8 height 8
radio input "true"
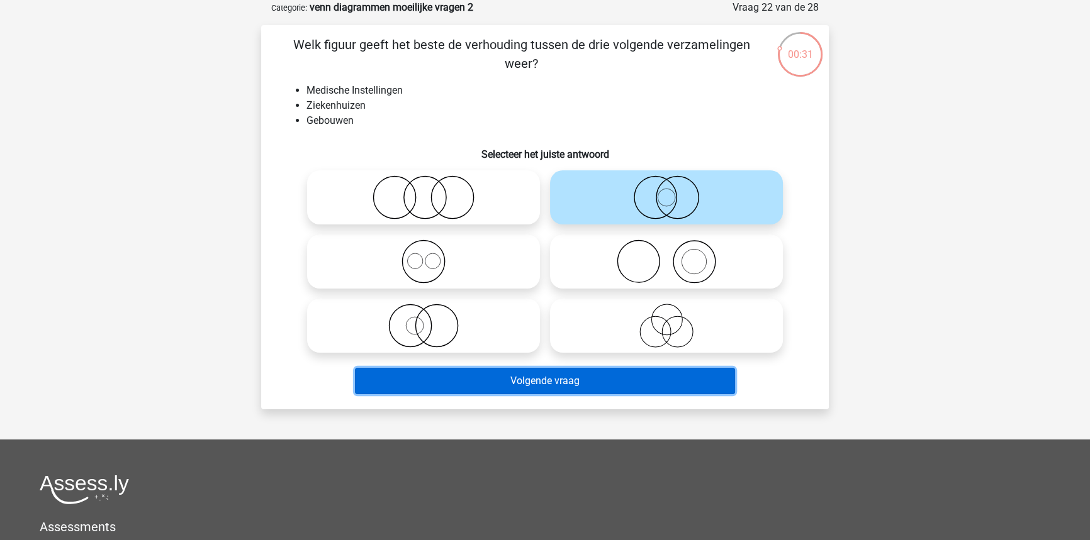
click at [607, 369] on button "Volgende vraag" at bounding box center [545, 381] width 381 height 26
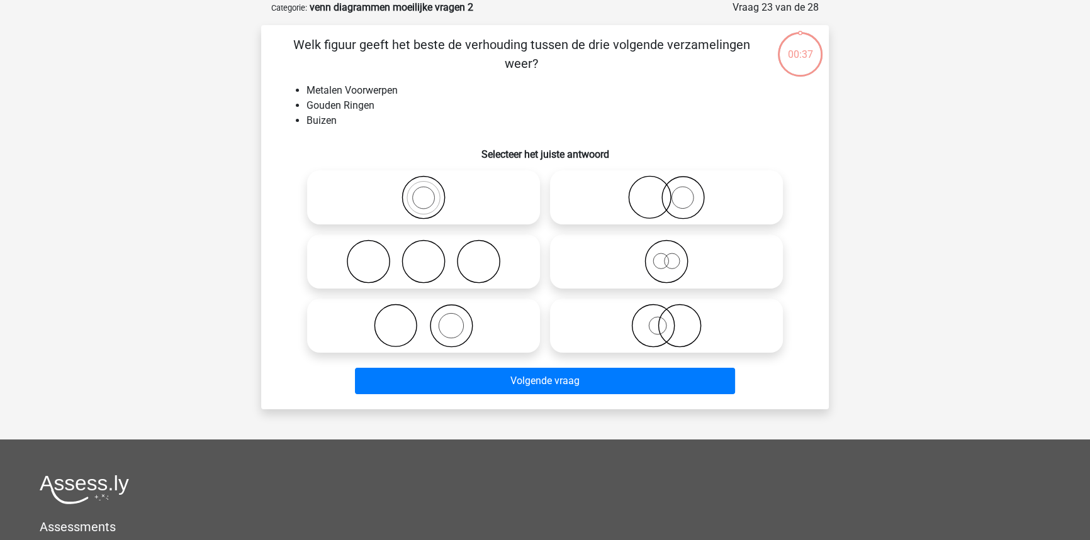
scroll to position [0, 0]
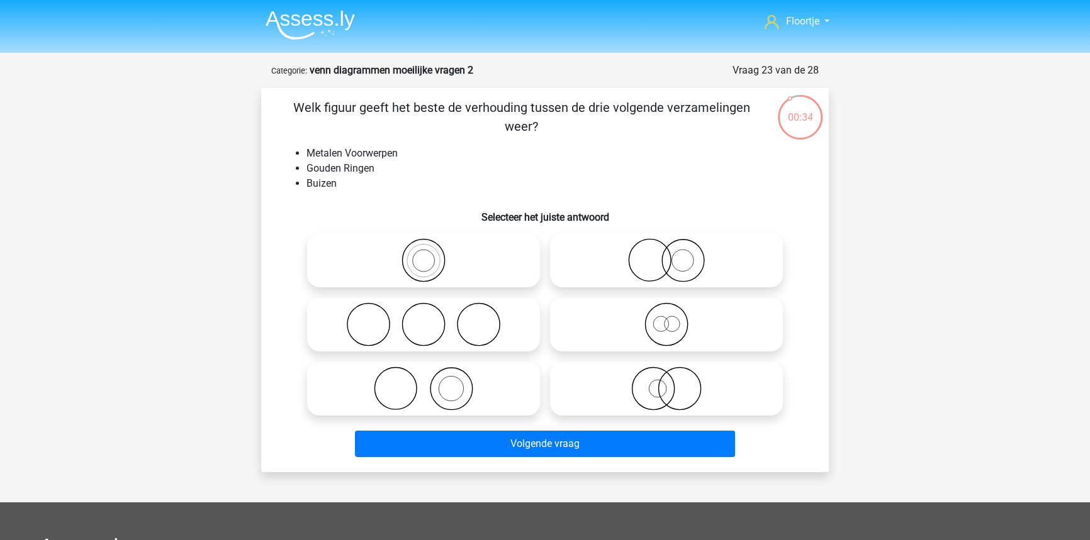
click at [649, 405] on icon at bounding box center [666, 389] width 223 height 44
click at [666, 382] on input "radio" at bounding box center [670, 378] width 8 height 8
radio input "true"
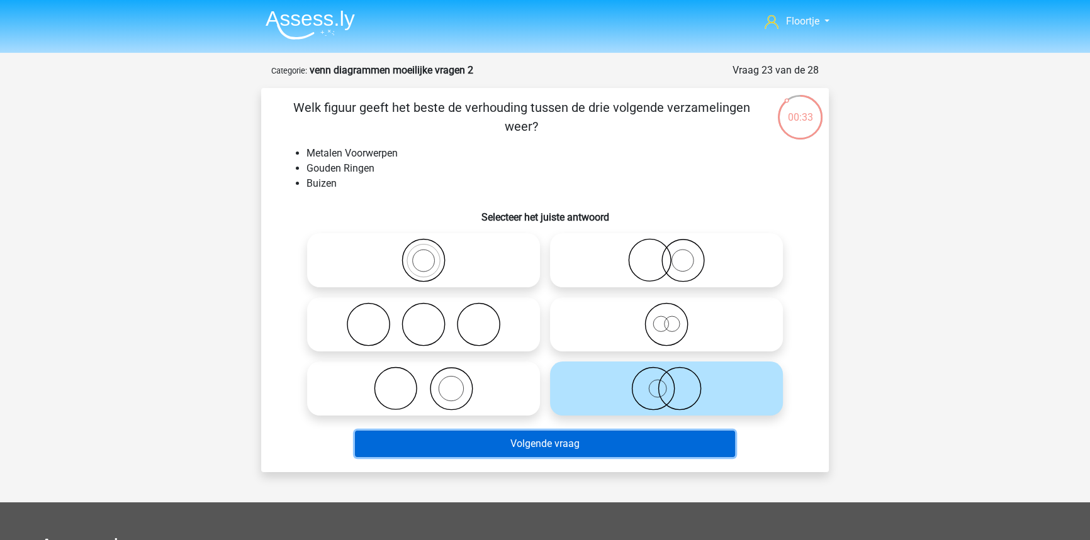
click at [643, 434] on button "Volgende vraag" at bounding box center [545, 444] width 381 height 26
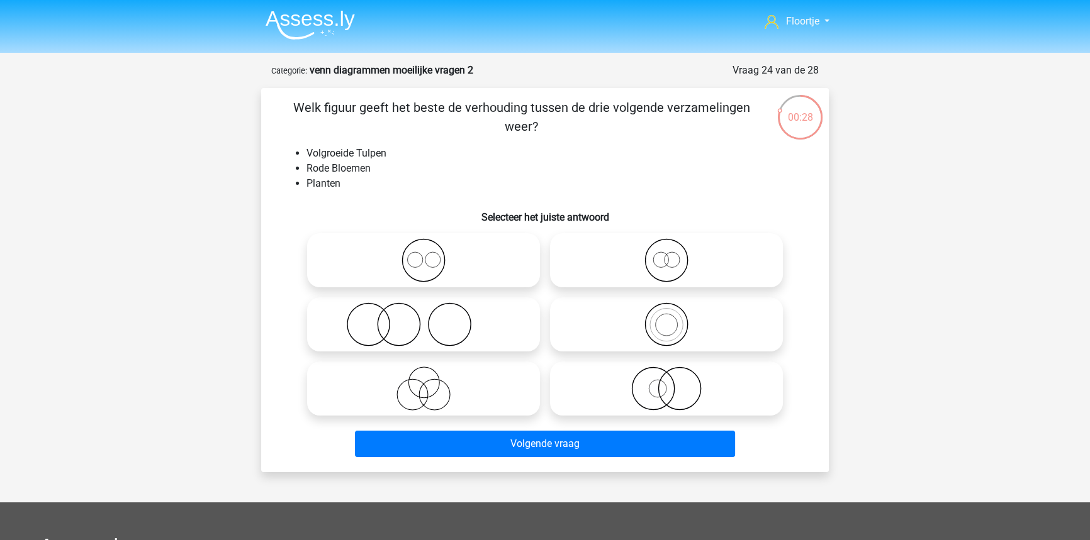
click at [643, 386] on icon at bounding box center [666, 389] width 223 height 44
click at [666, 382] on input "radio" at bounding box center [670, 378] width 8 height 8
radio input "true"
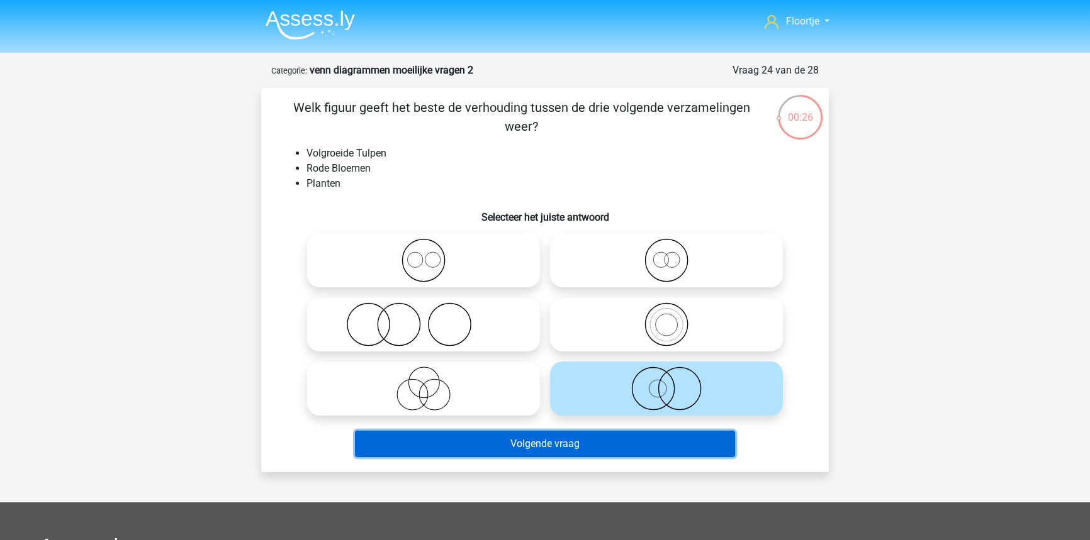
click at [632, 440] on button "Volgende vraag" at bounding box center [545, 444] width 381 height 26
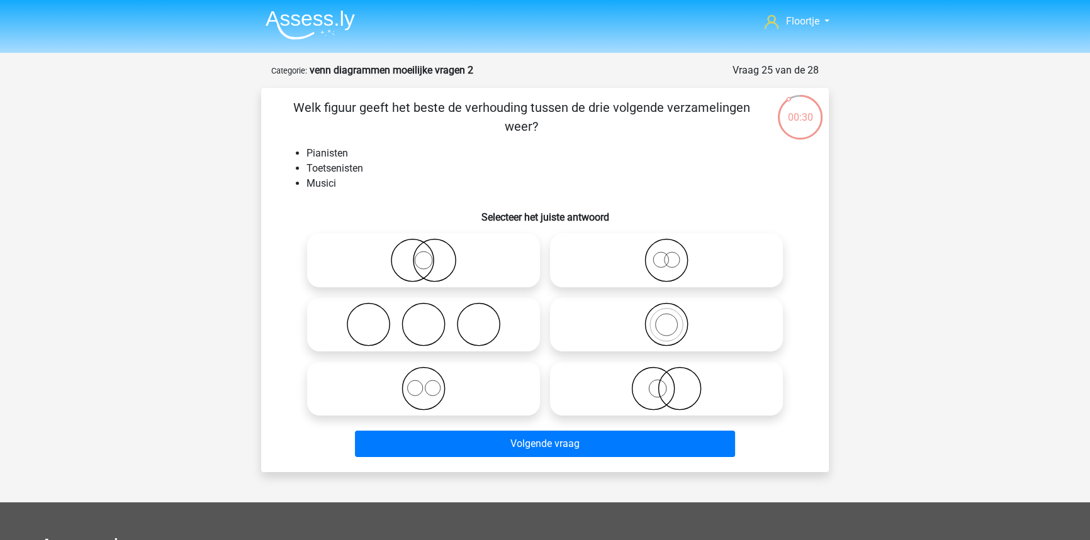
click at [598, 327] on icon at bounding box center [666, 325] width 223 height 44
click at [666, 318] on input "radio" at bounding box center [670, 314] width 8 height 8
radio input "true"
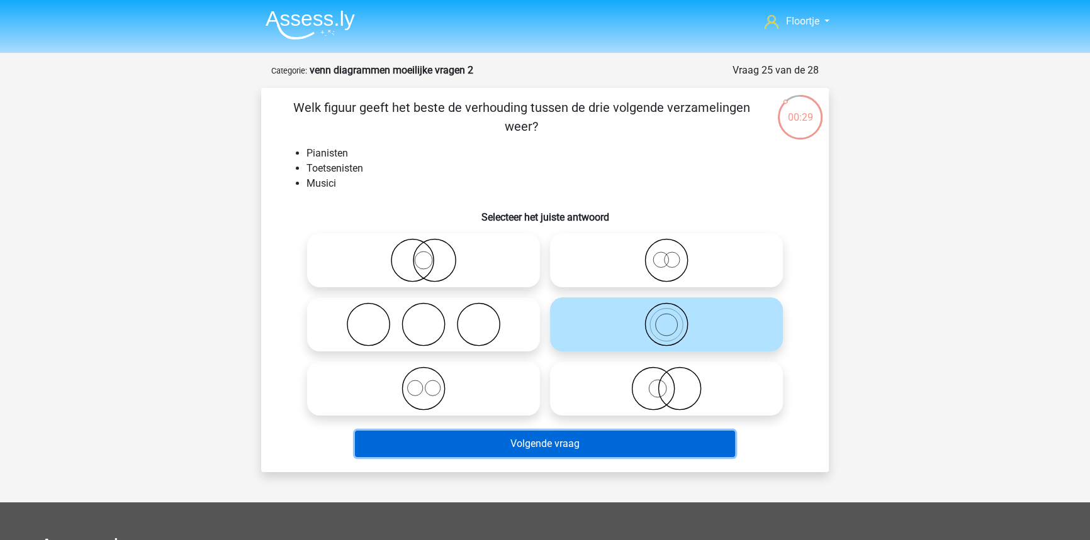
click at [586, 439] on button "Volgende vraag" at bounding box center [545, 444] width 381 height 26
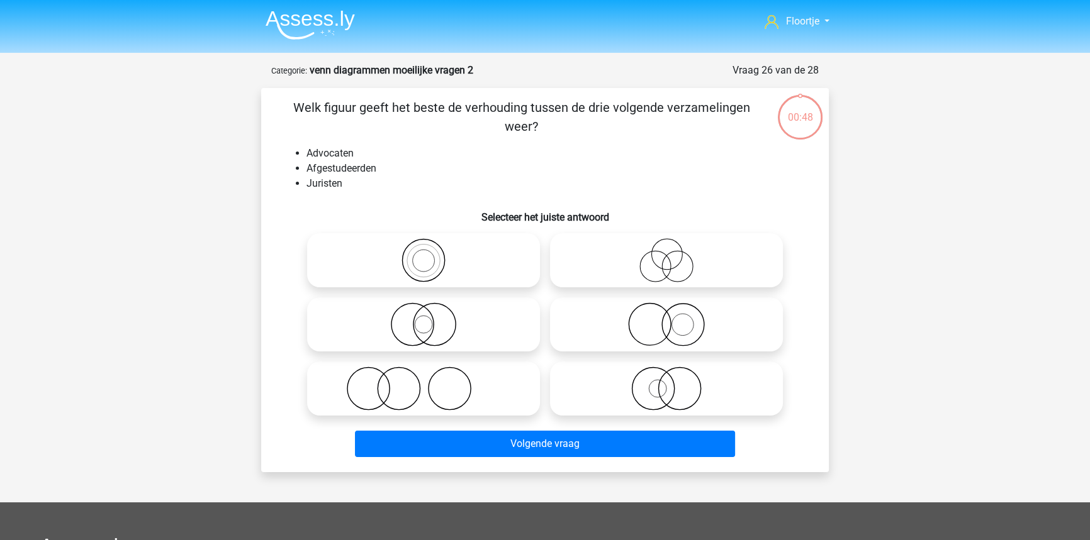
scroll to position [63, 0]
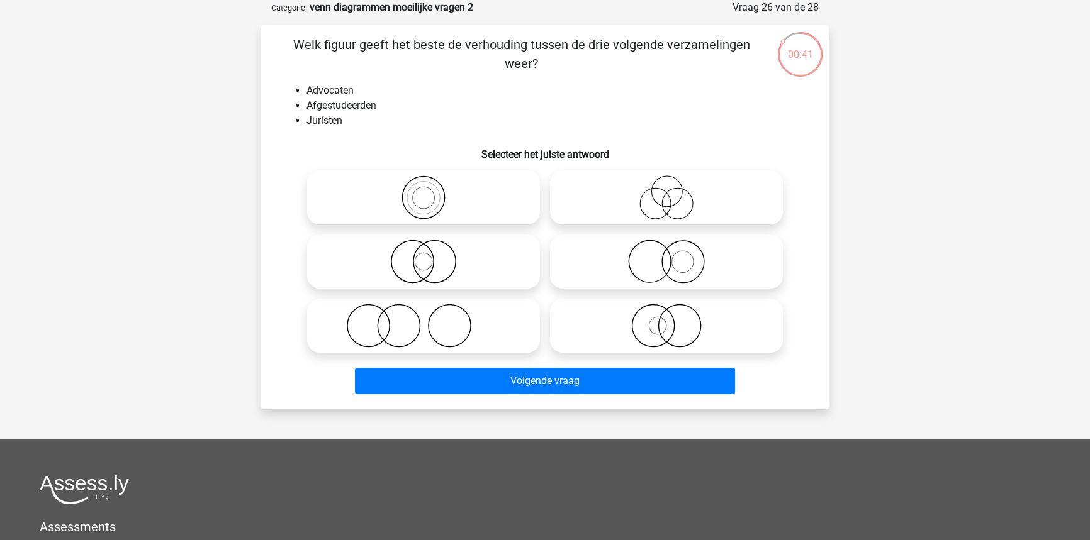
click at [626, 221] on label at bounding box center [666, 197] width 233 height 54
click at [666, 191] on input "radio" at bounding box center [670, 187] width 8 height 8
radio input "true"
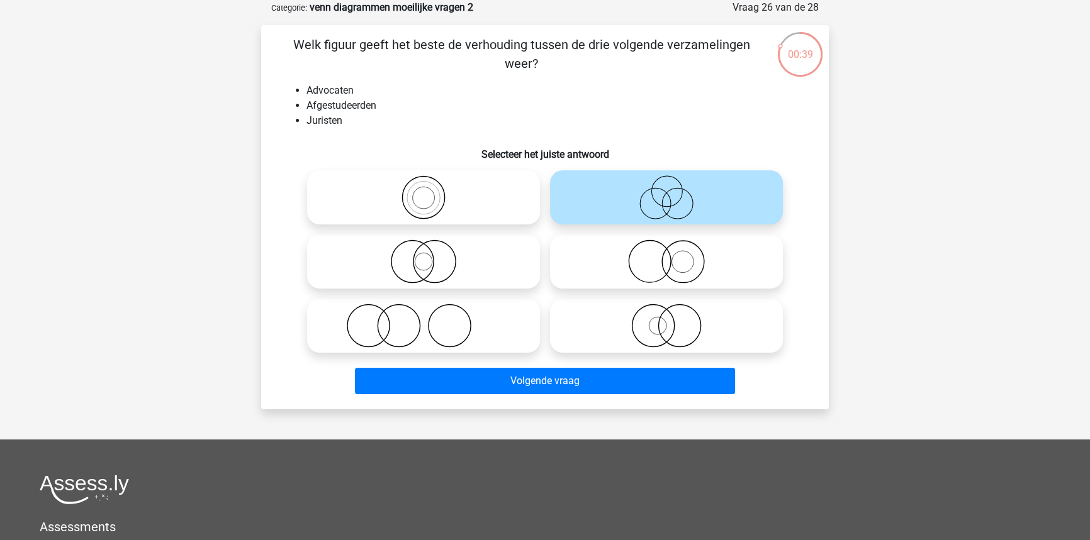
click at [455, 252] on icon at bounding box center [423, 262] width 223 height 44
click at [432, 252] on input "radio" at bounding box center [427, 251] width 8 height 8
radio input "true"
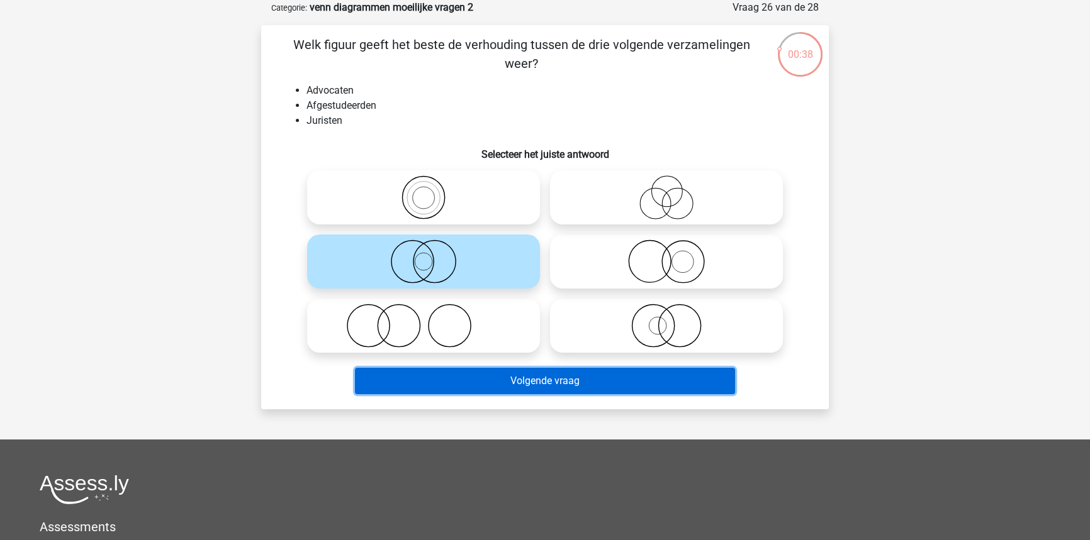
click at [501, 382] on button "Volgende vraag" at bounding box center [545, 381] width 381 height 26
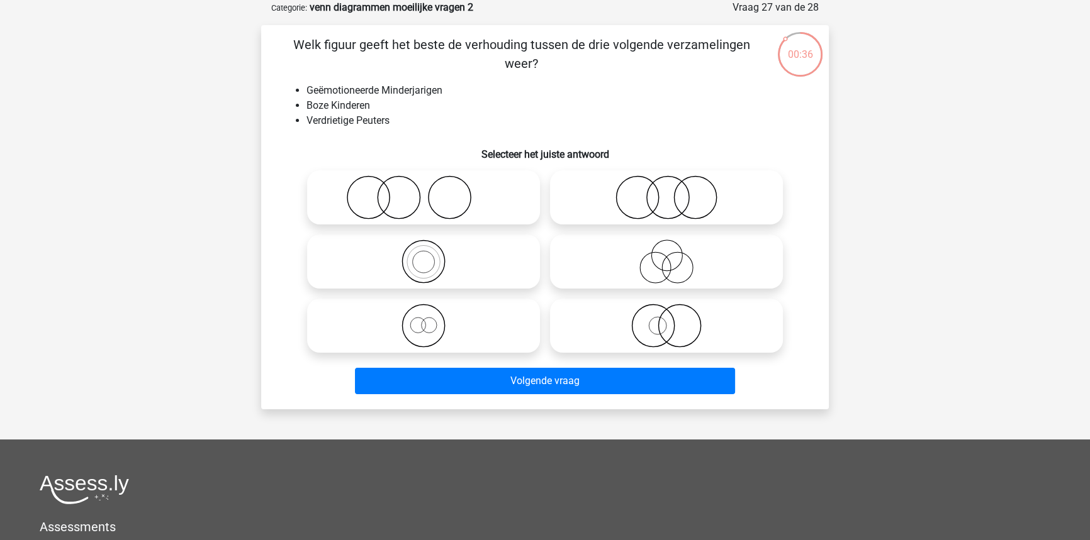
click at [648, 210] on icon at bounding box center [666, 198] width 223 height 44
click at [666, 191] on input "radio" at bounding box center [670, 187] width 8 height 8
radio input "true"
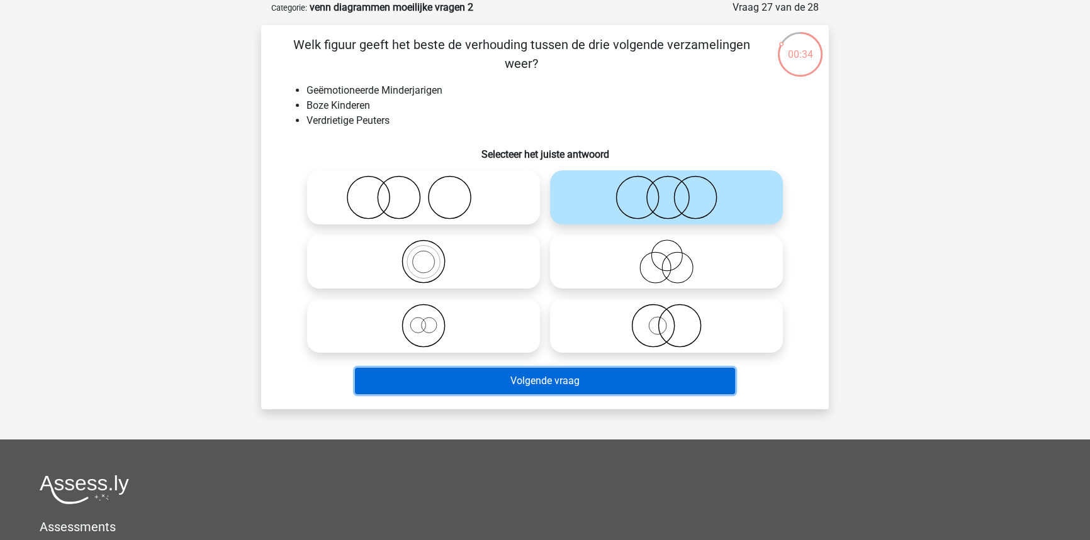
click at [577, 375] on button "Volgende vraag" at bounding box center [545, 381] width 381 height 26
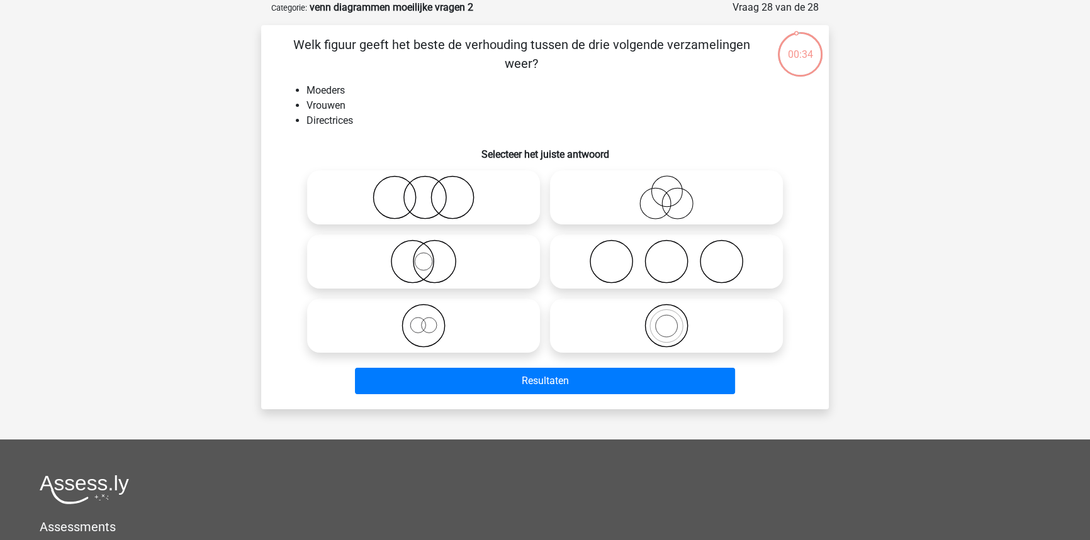
click at [642, 187] on icon at bounding box center [666, 198] width 223 height 44
click at [666, 187] on input "radio" at bounding box center [670, 187] width 8 height 8
radio input "true"
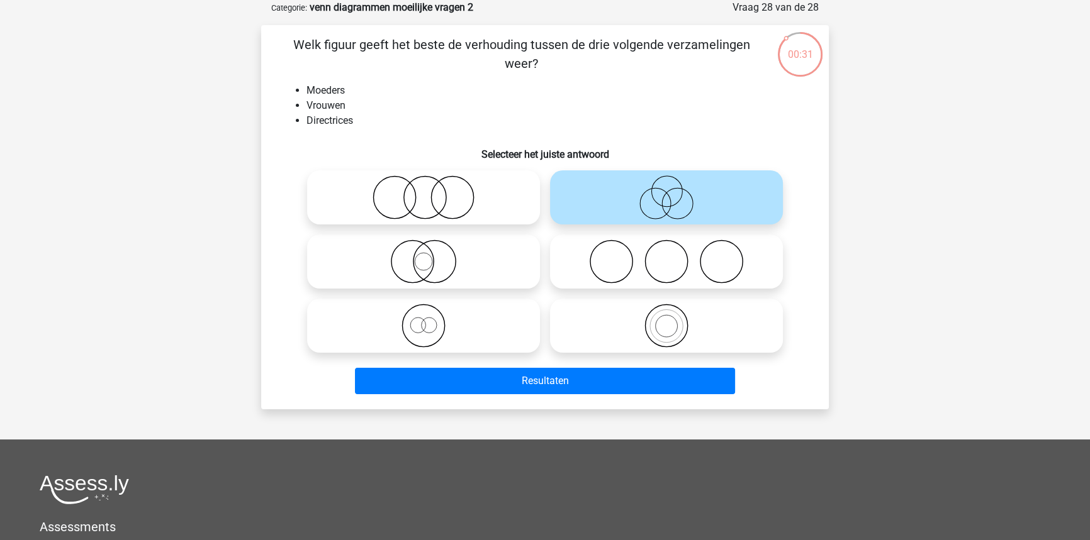
click at [455, 226] on div at bounding box center [423, 197] width 243 height 64
click at [457, 263] on icon at bounding box center [423, 262] width 223 height 44
click at [432, 255] on input "radio" at bounding box center [427, 251] width 8 height 8
radio input "true"
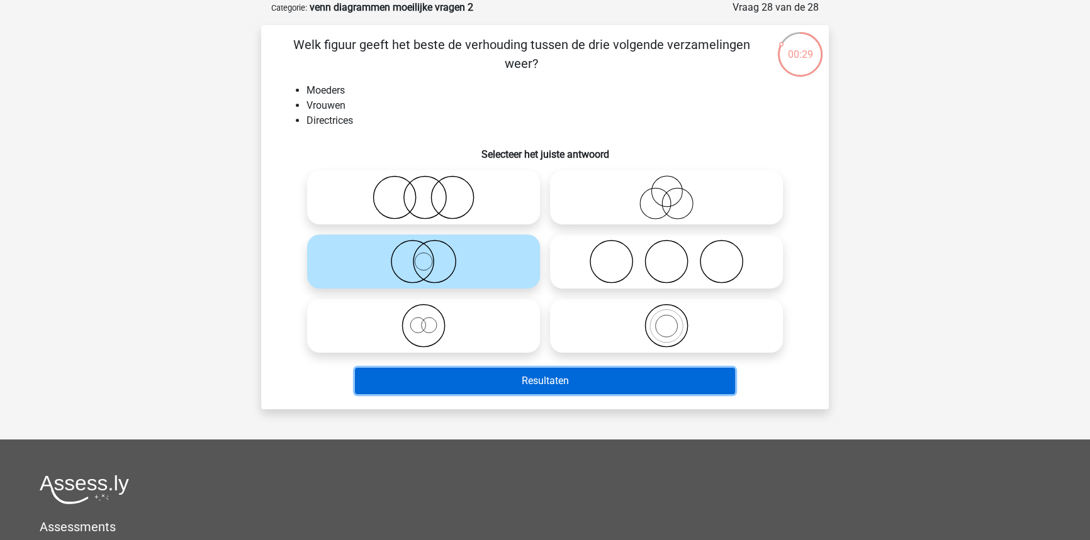
click at [505, 372] on button "Resultaten" at bounding box center [545, 381] width 381 height 26
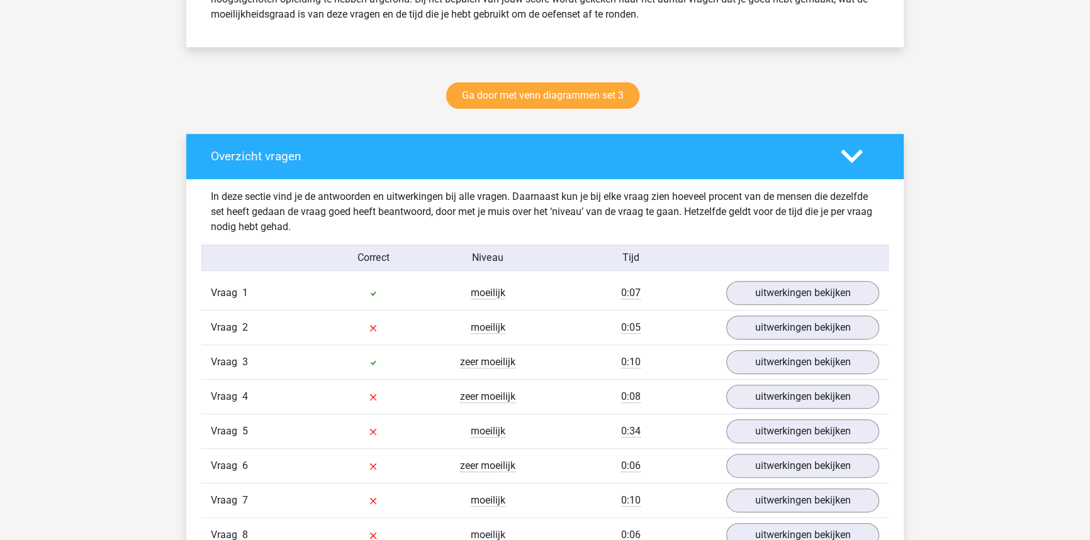
scroll to position [593, 0]
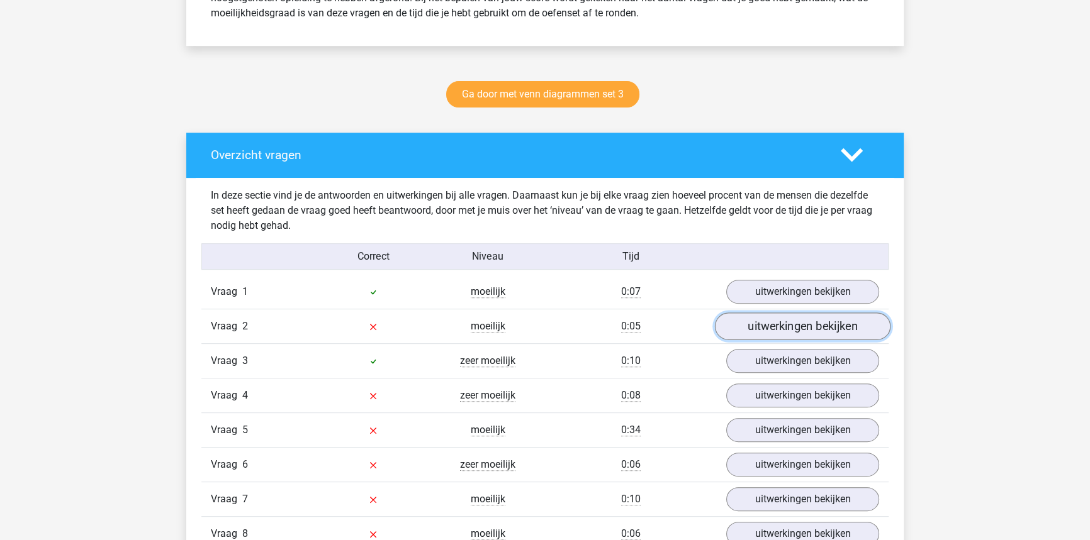
click at [747, 334] on link "uitwerkingen bekijken" at bounding box center [803, 327] width 176 height 28
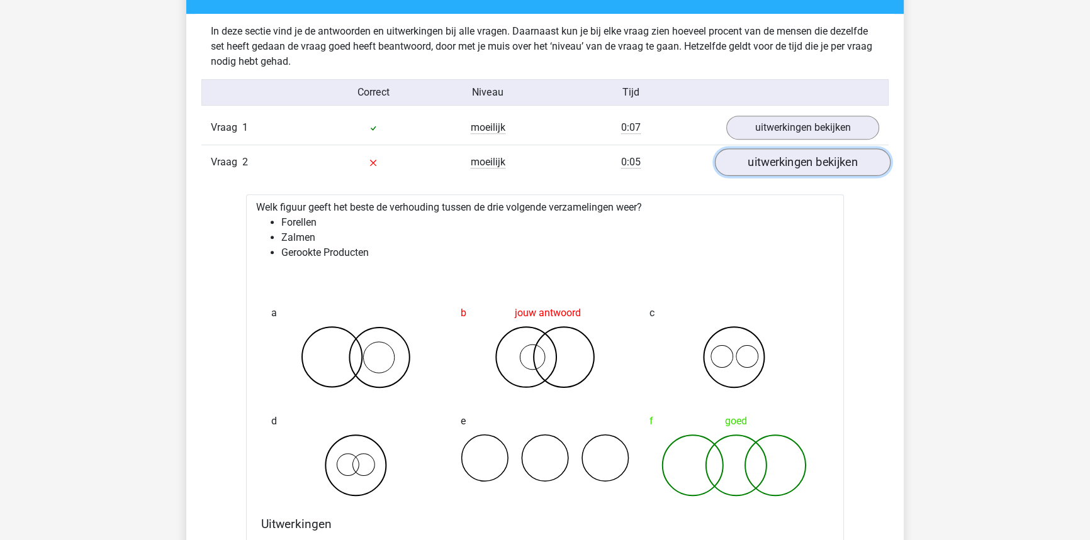
scroll to position [757, 0]
click at [771, 170] on link "uitwerkingen bekijken" at bounding box center [803, 162] width 176 height 28
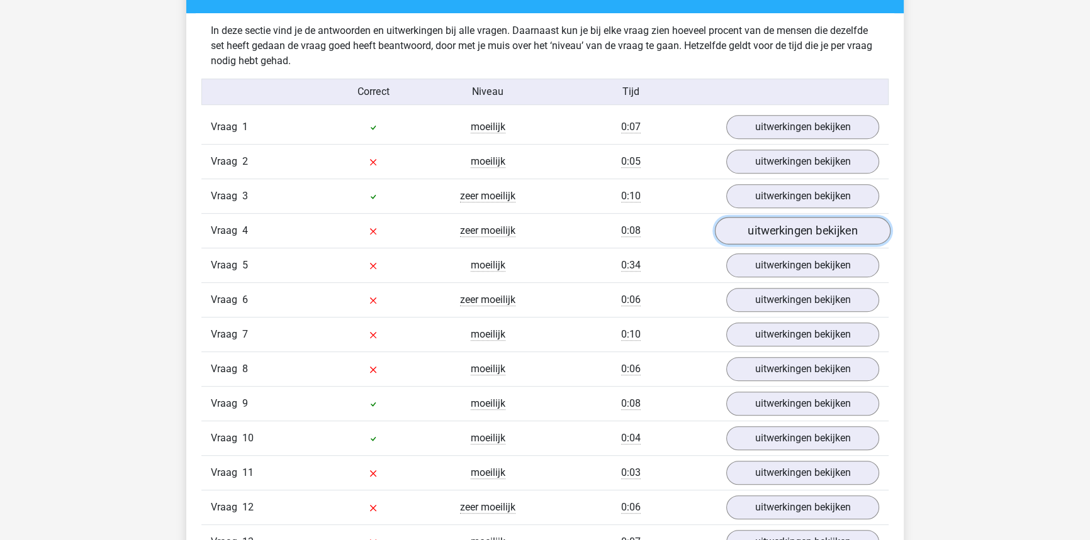
click at [763, 231] on link "uitwerkingen bekijken" at bounding box center [803, 231] width 176 height 28
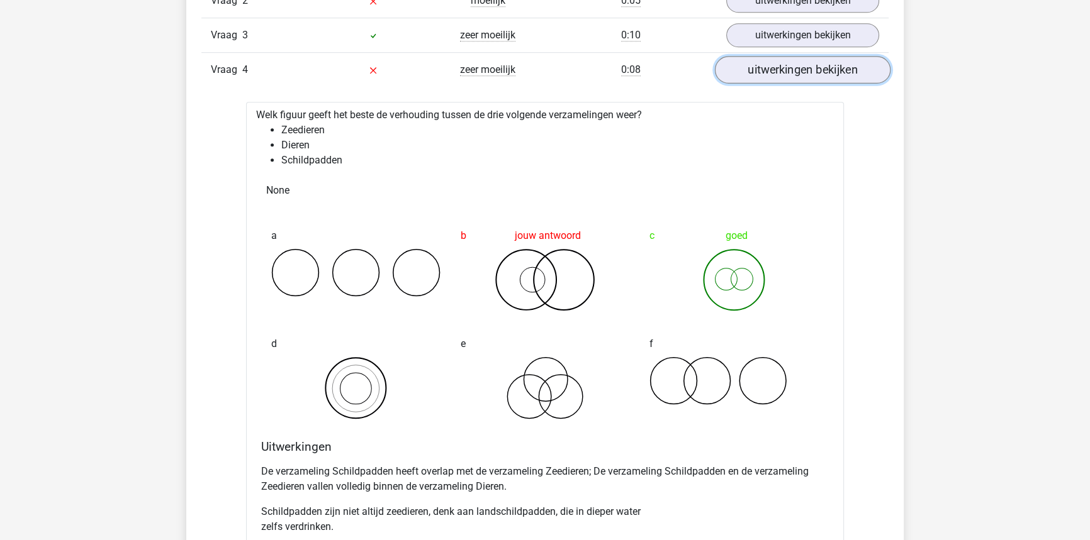
scroll to position [918, 0]
click at [769, 75] on link "uitwerkingen bekijken" at bounding box center [803, 70] width 176 height 28
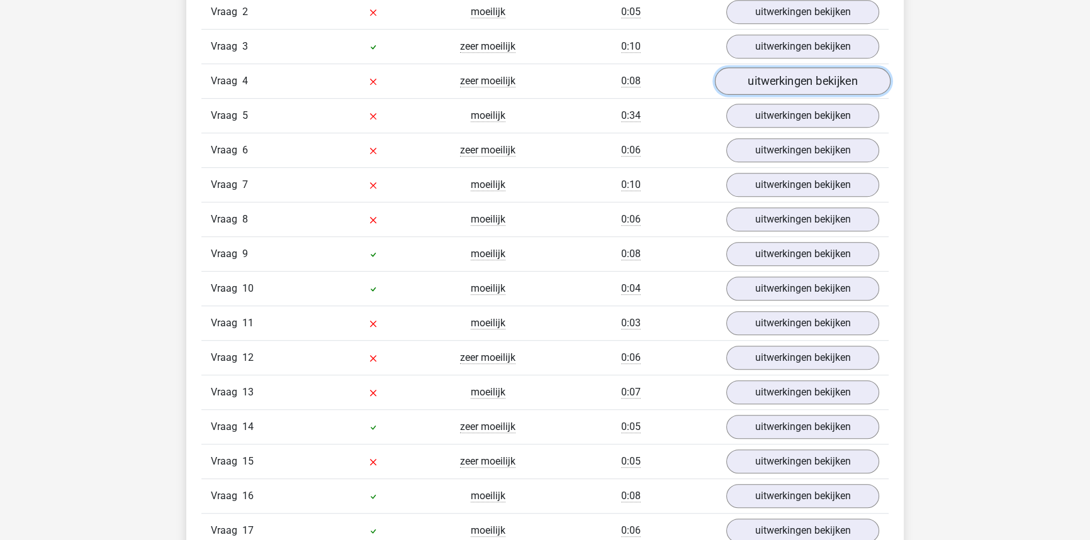
scroll to position [907, 0]
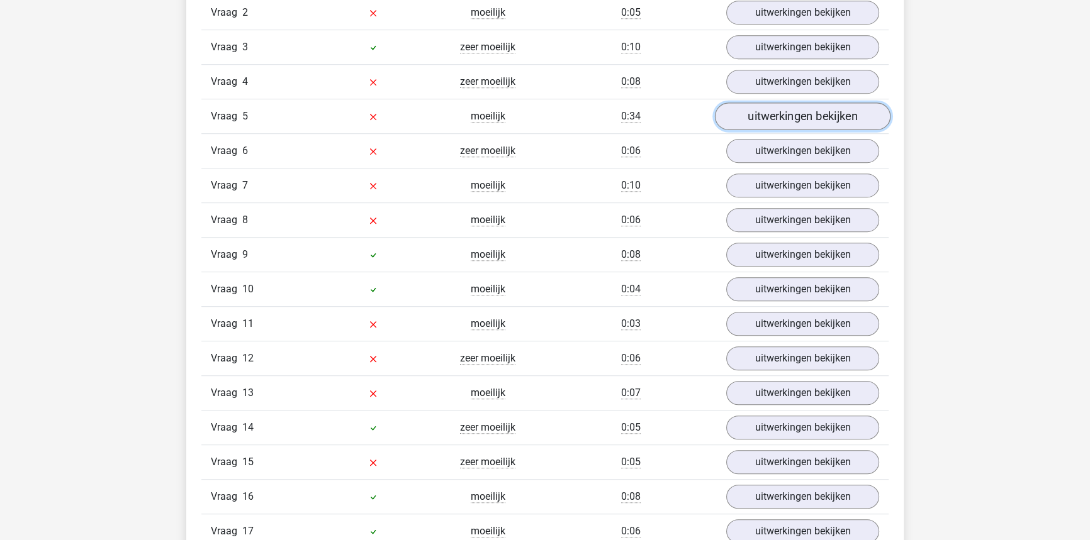
click at [751, 118] on link "uitwerkingen bekijken" at bounding box center [803, 117] width 176 height 28
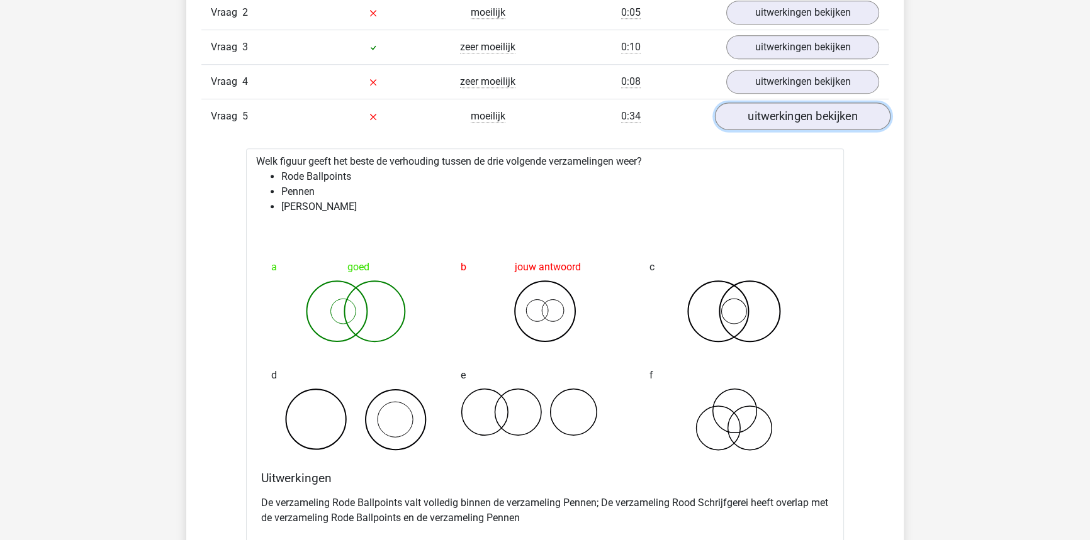
click at [751, 118] on link "uitwerkingen bekijken" at bounding box center [803, 117] width 176 height 28
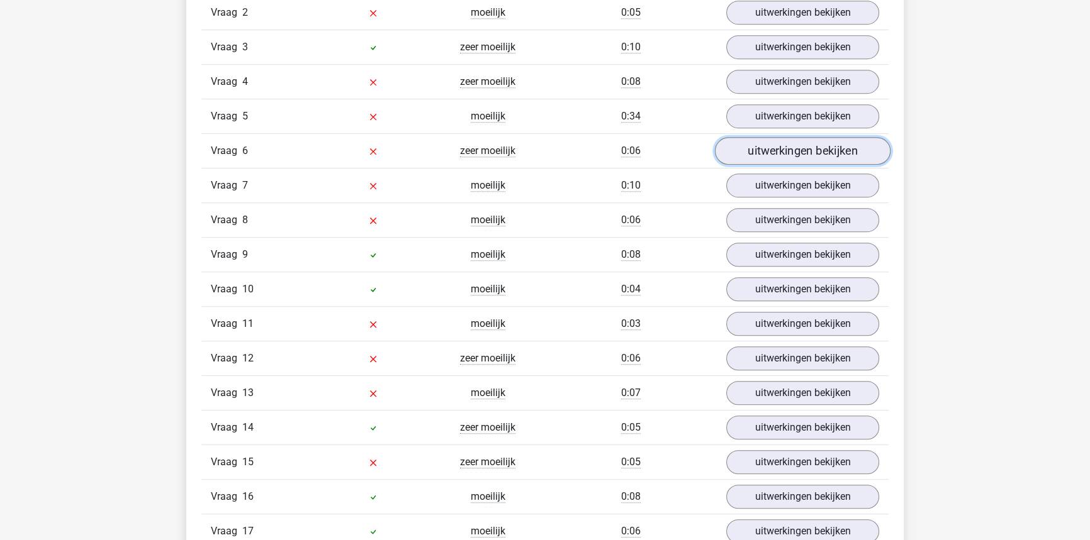
click at [753, 150] on link "uitwerkingen bekijken" at bounding box center [803, 151] width 176 height 28
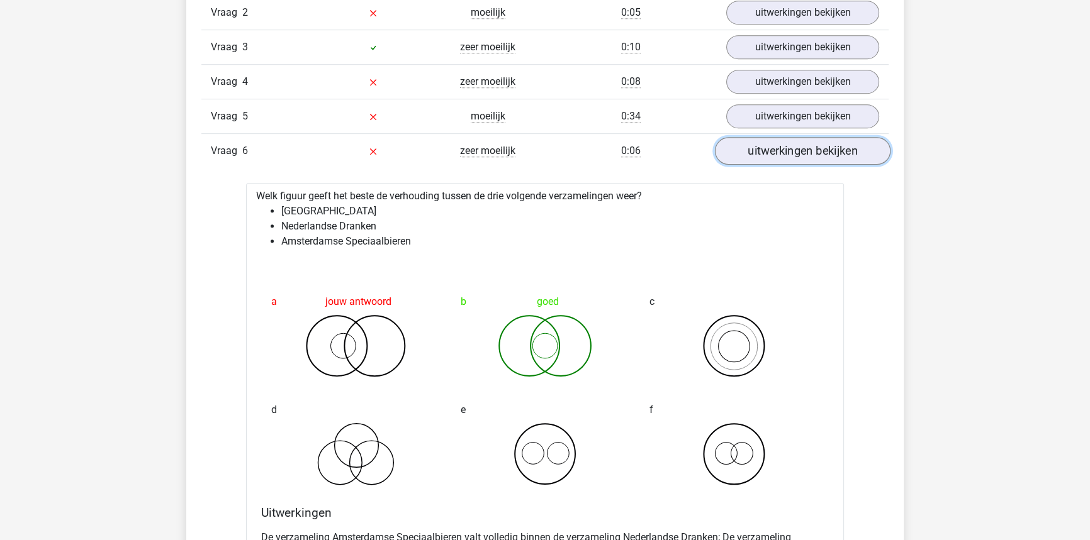
click at [753, 150] on link "uitwerkingen bekijken" at bounding box center [803, 151] width 176 height 28
